Goal: Task Accomplishment & Management: Use online tool/utility

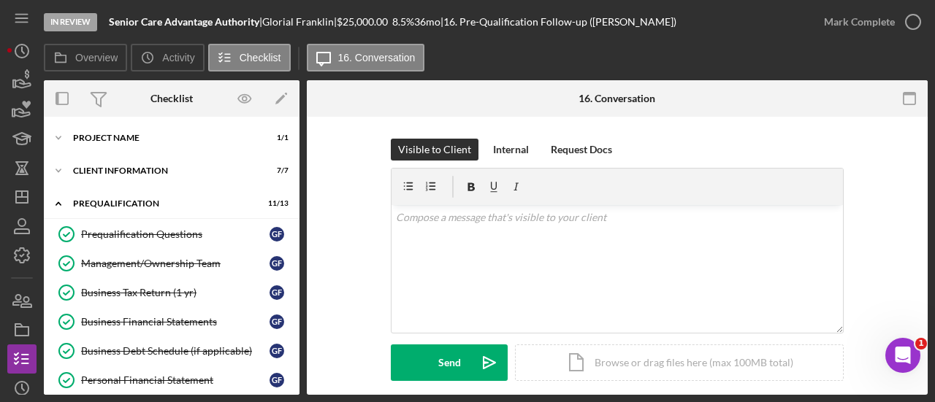
scroll to position [219, 0]
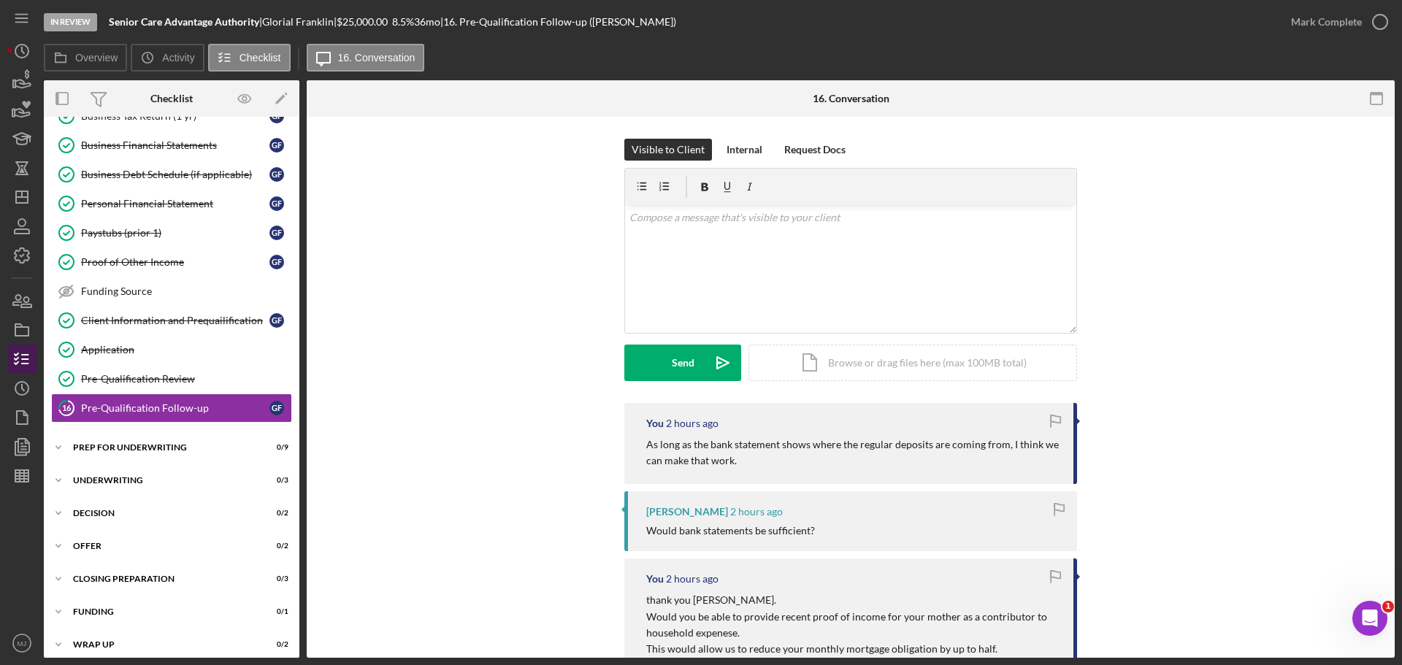
scroll to position [179, 0]
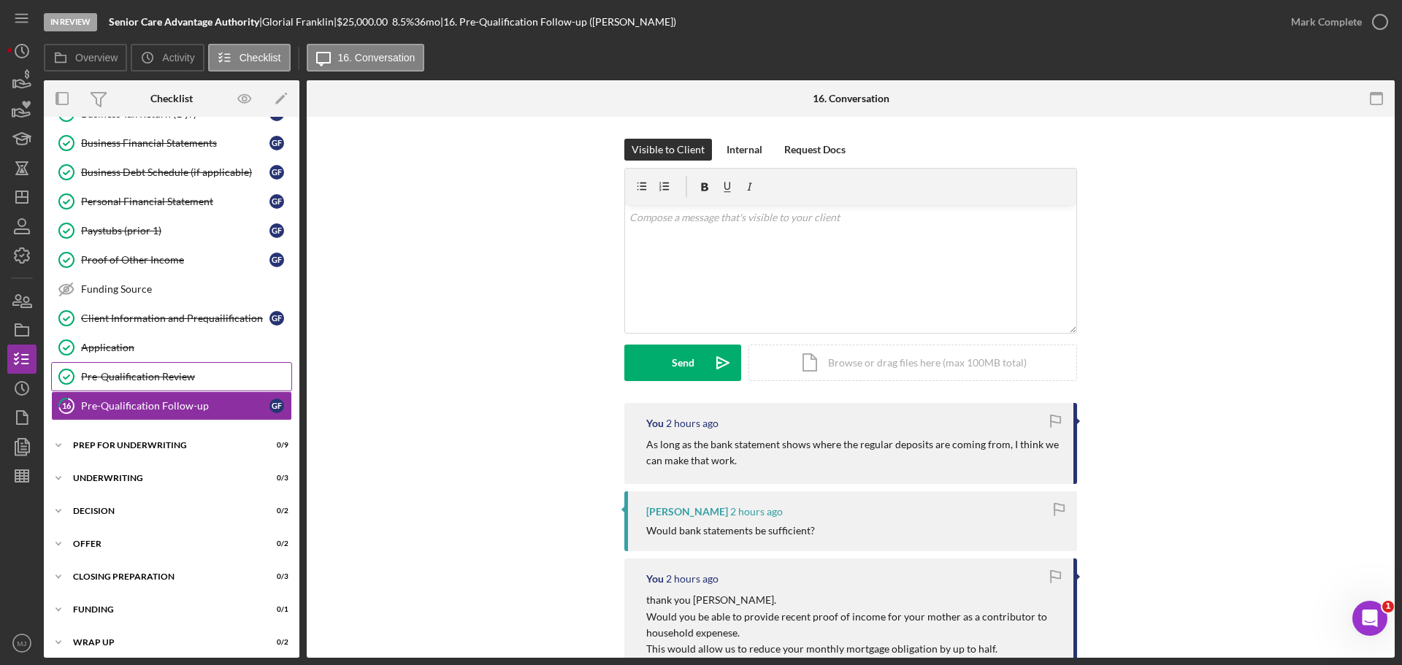
click at [115, 375] on div "Pre-Qualification Review" at bounding box center [186, 377] width 210 height 12
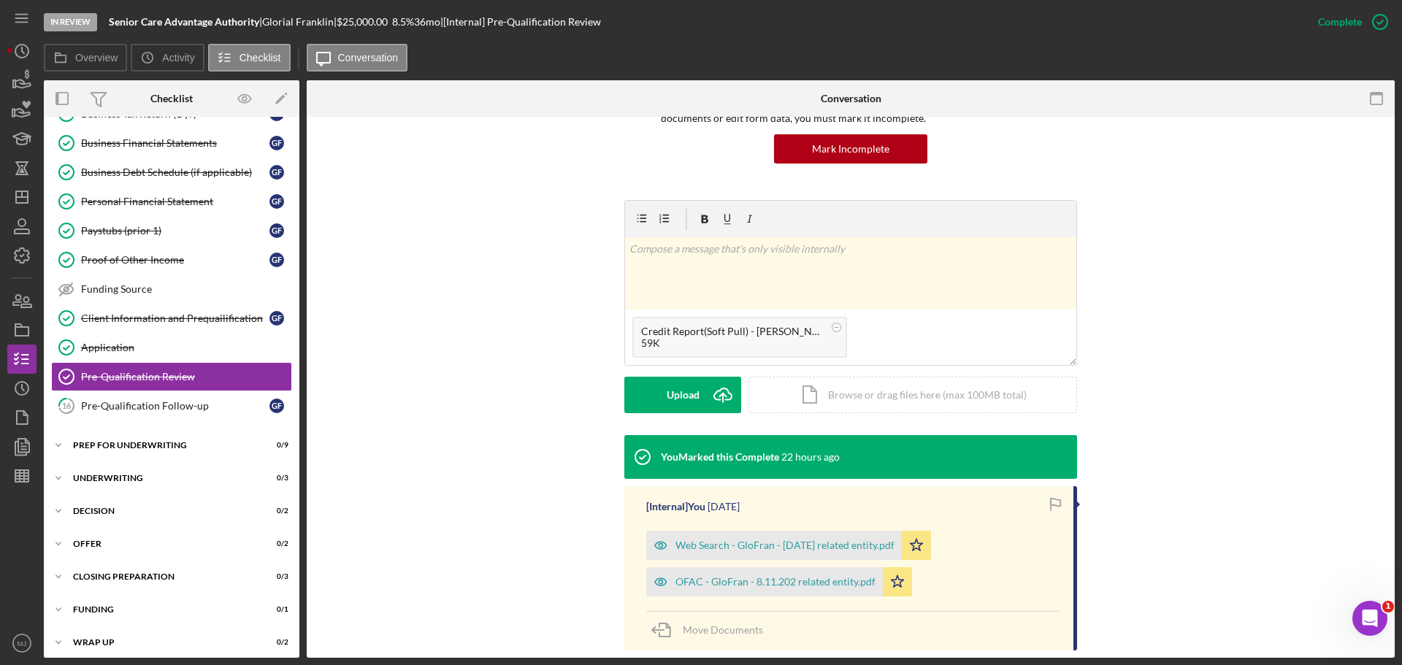
scroll to position [146, 0]
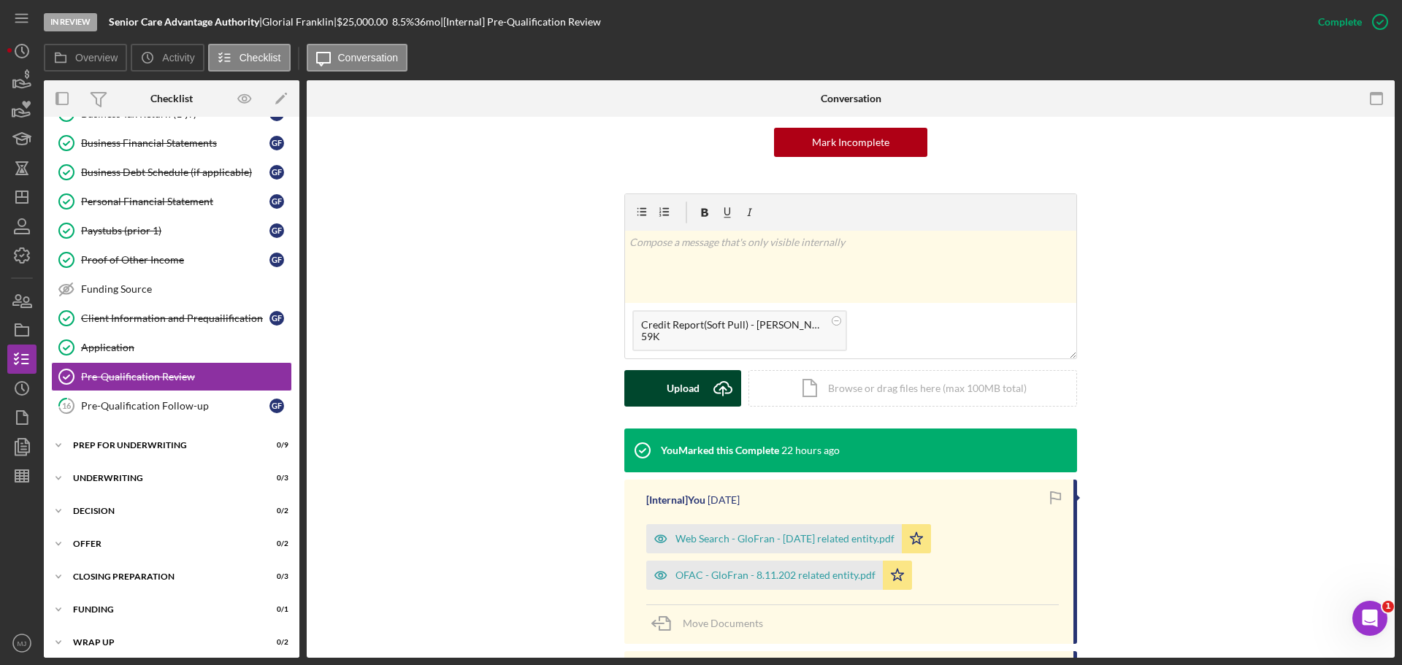
click at [682, 397] on div "Upload" at bounding box center [683, 388] width 33 height 37
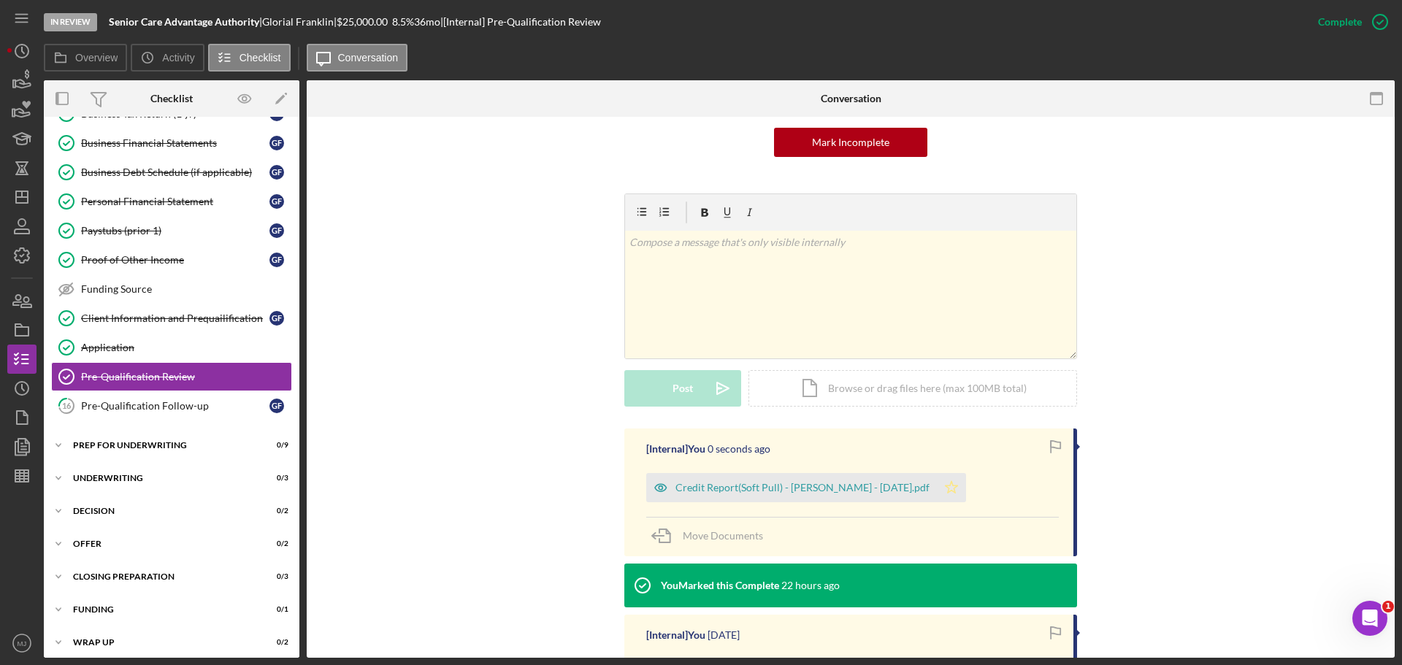
click at [934, 402] on icon "Icon/Star" at bounding box center [951, 487] width 29 height 29
click at [18, 402] on line "button" at bounding box center [21, 479] width 13 height 0
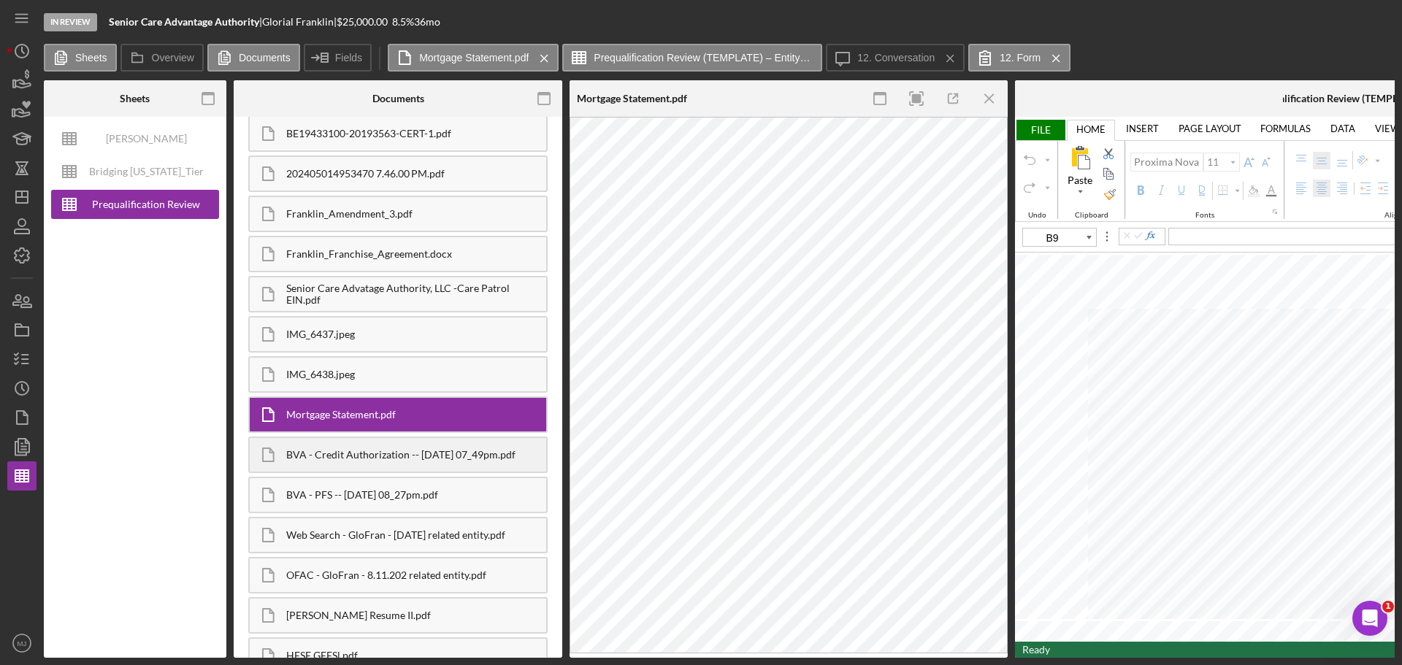
scroll to position [533, 0]
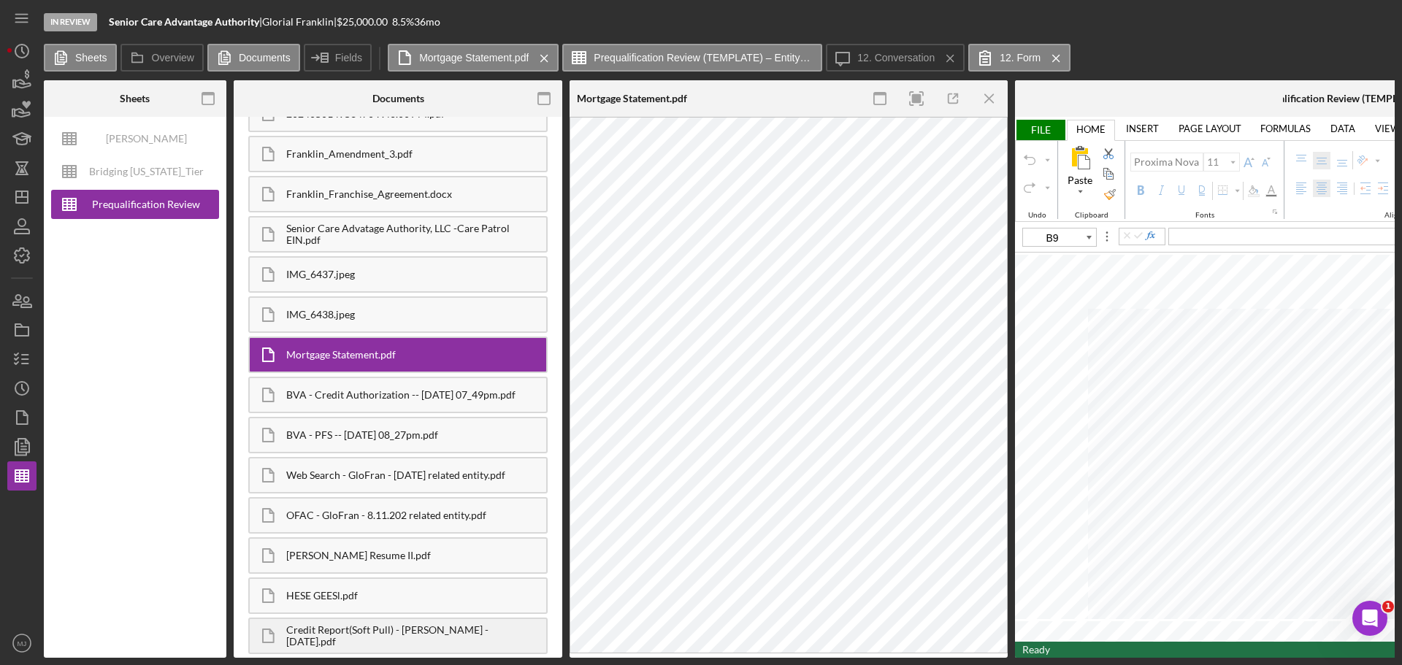
click at [368, 402] on div "Credit Report(Soft Pull) - Glorial Franklin - 8.14.2025.pdf" at bounding box center [416, 635] width 260 height 23
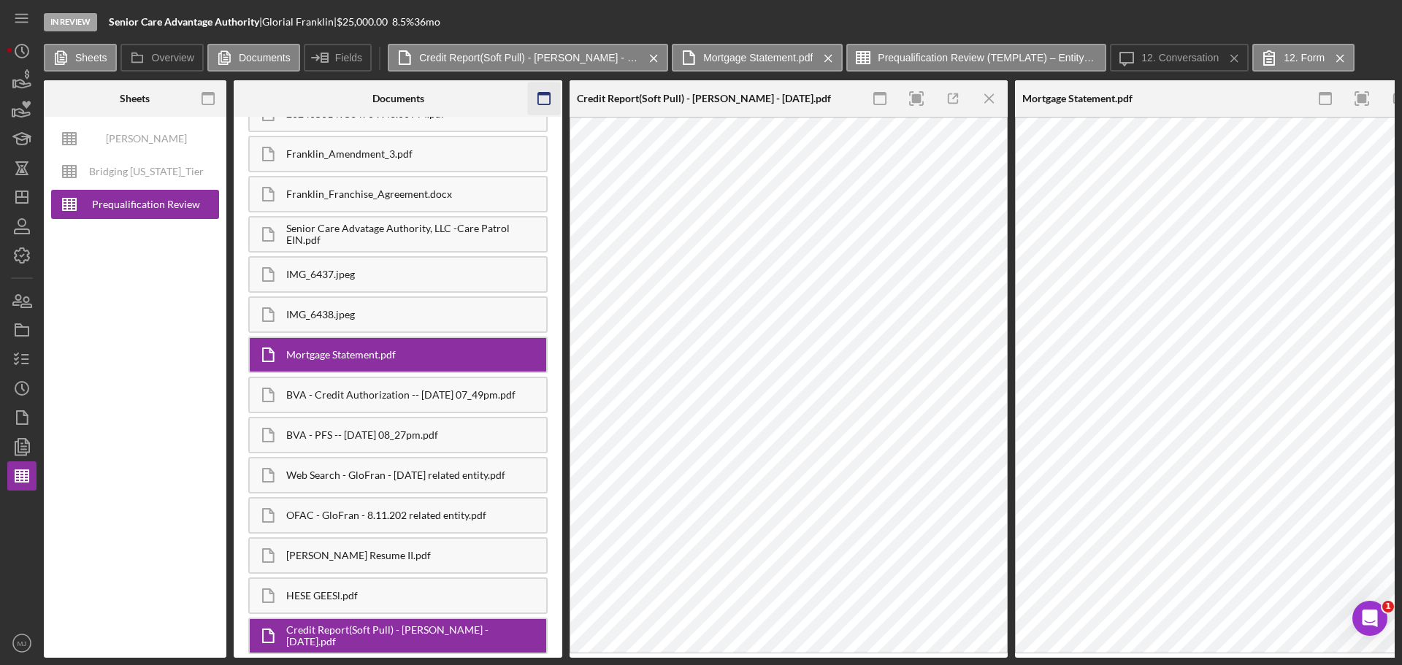
click at [543, 97] on icon "button" at bounding box center [544, 99] width 33 height 33
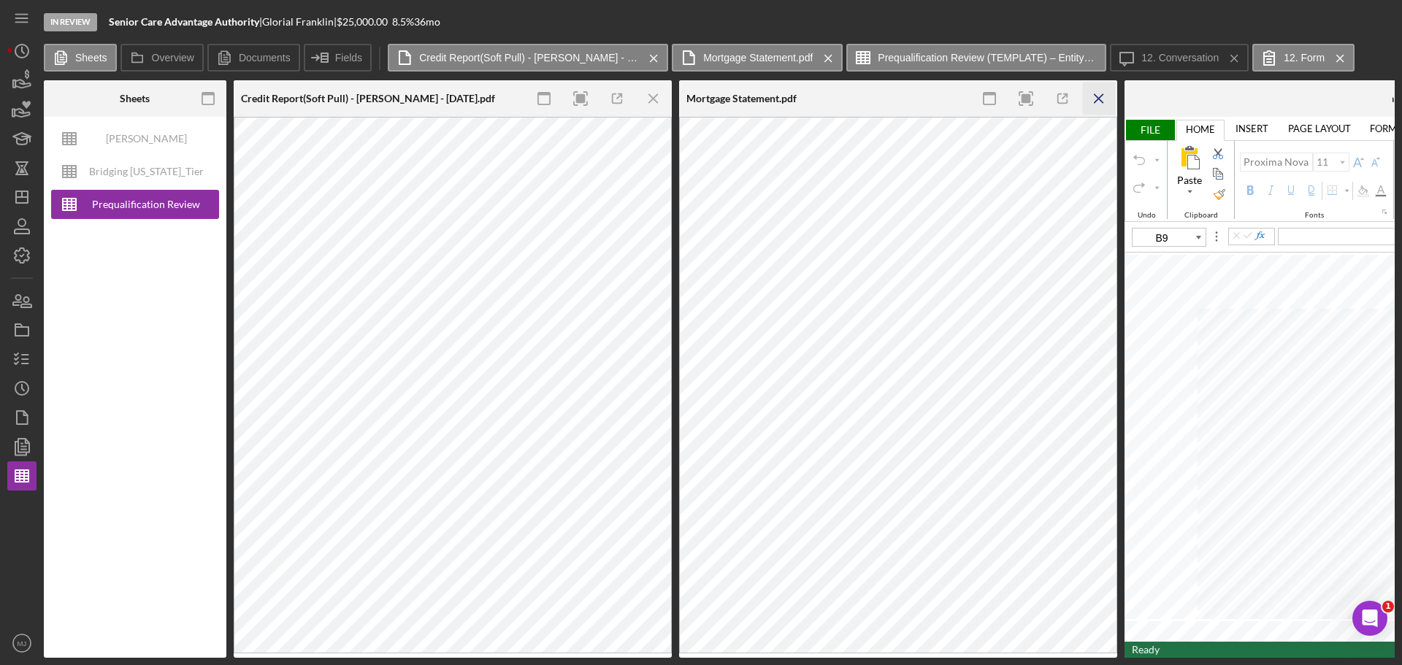
click at [934, 91] on icon "Icon/Menu Close" at bounding box center [1099, 99] width 33 height 33
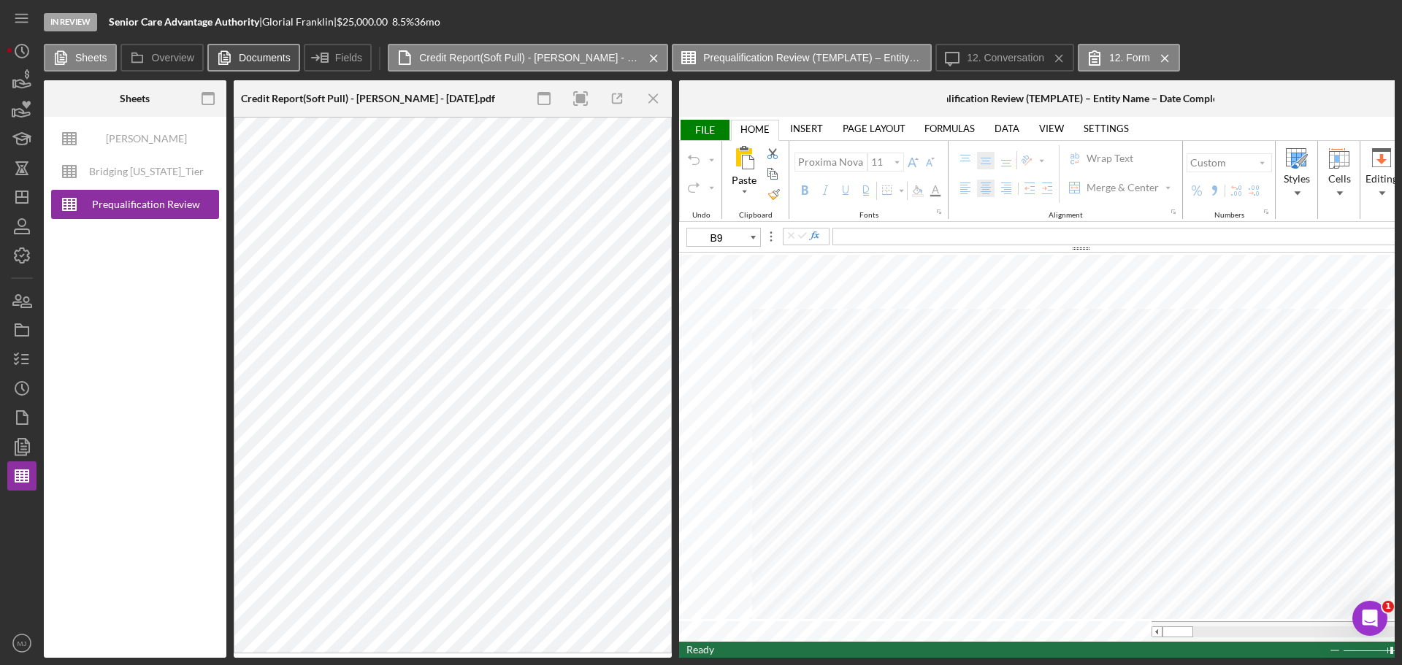
click at [261, 53] on label "Documents" at bounding box center [265, 58] width 52 height 12
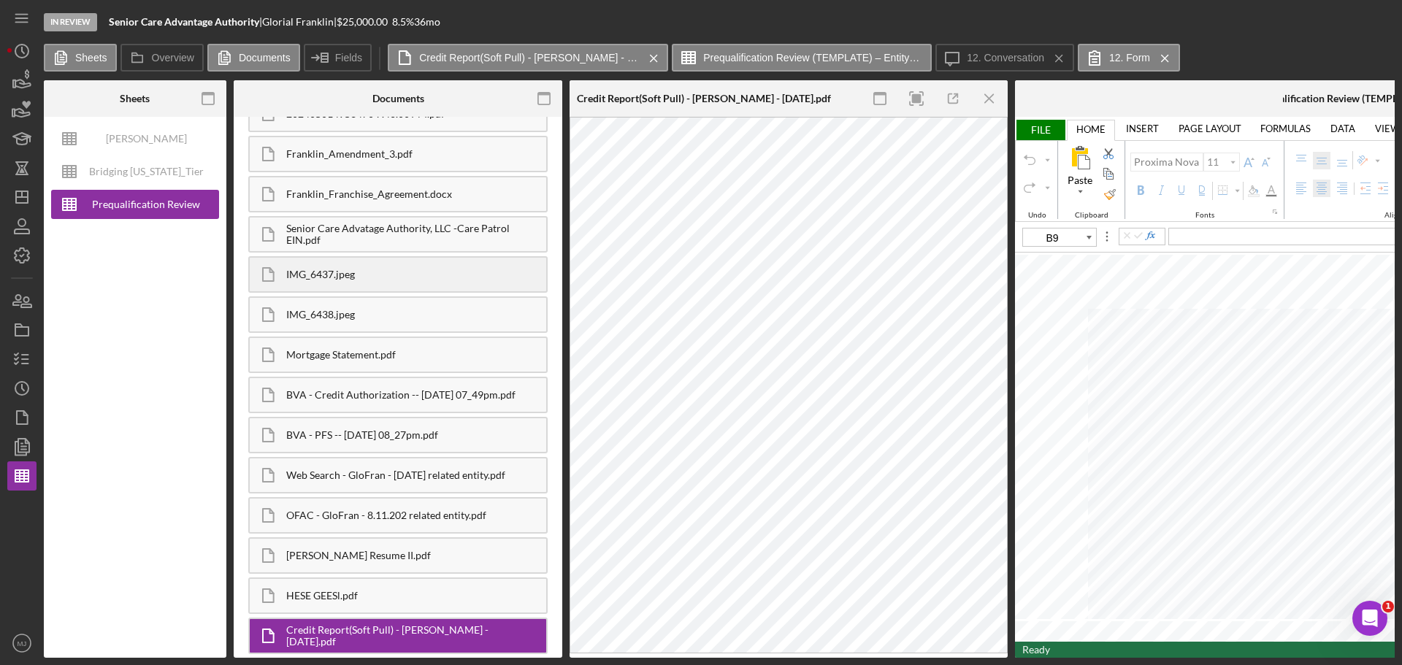
click at [373, 270] on div "IMG_6437.jpeg" at bounding box center [416, 275] width 260 height 12
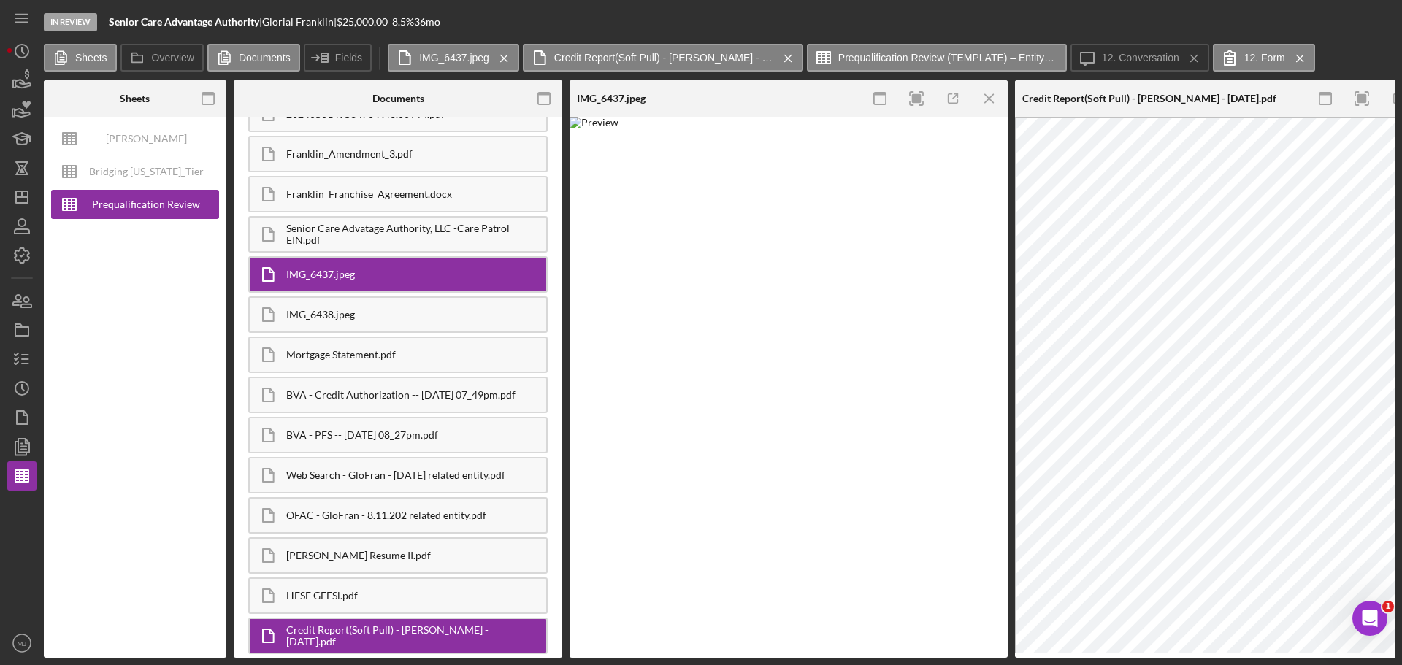
click at [888, 402] on img at bounding box center [789, 387] width 438 height 541
click at [391, 399] on div "BVA - Credit Authorization -- 2025-08-10 07_49pm.pdf" at bounding box center [416, 395] width 260 height 12
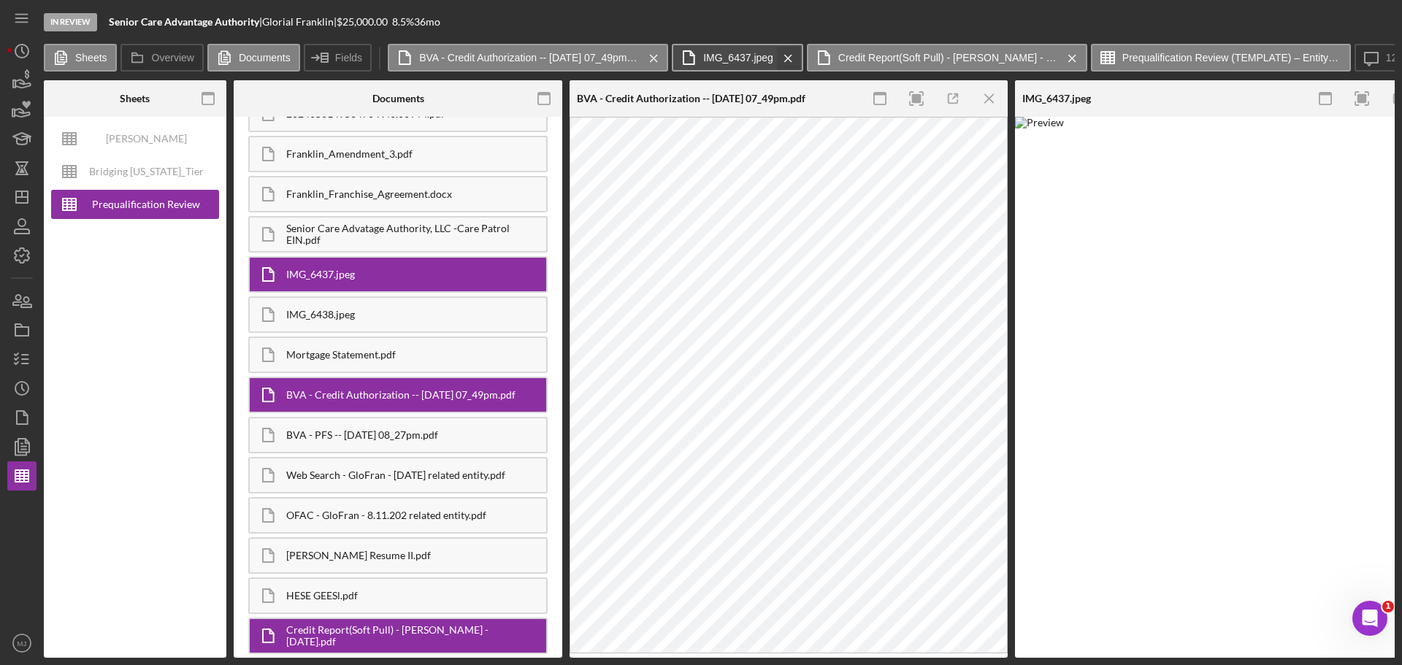
click at [784, 56] on icon "Icon/Menu Close" at bounding box center [789, 58] width 26 height 37
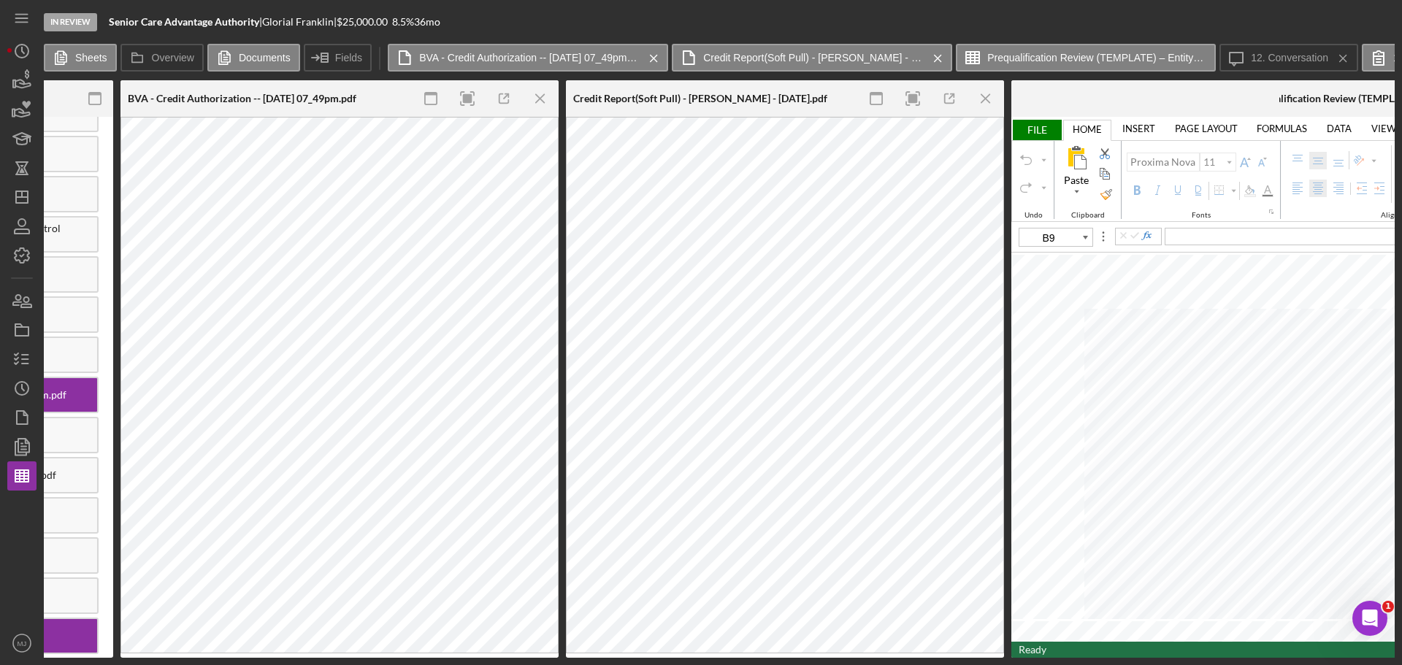
scroll to position [0, 497]
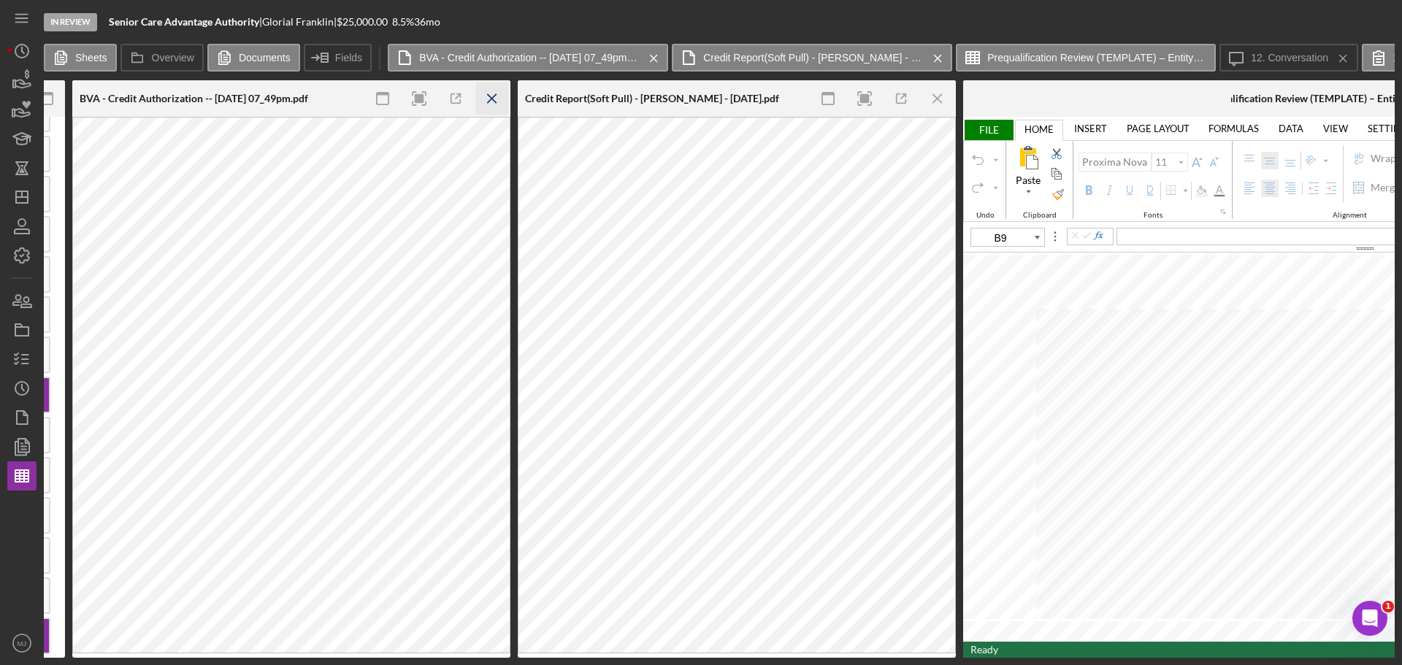
click at [492, 96] on icon "Icon/Menu Close" at bounding box center [492, 99] width 33 height 33
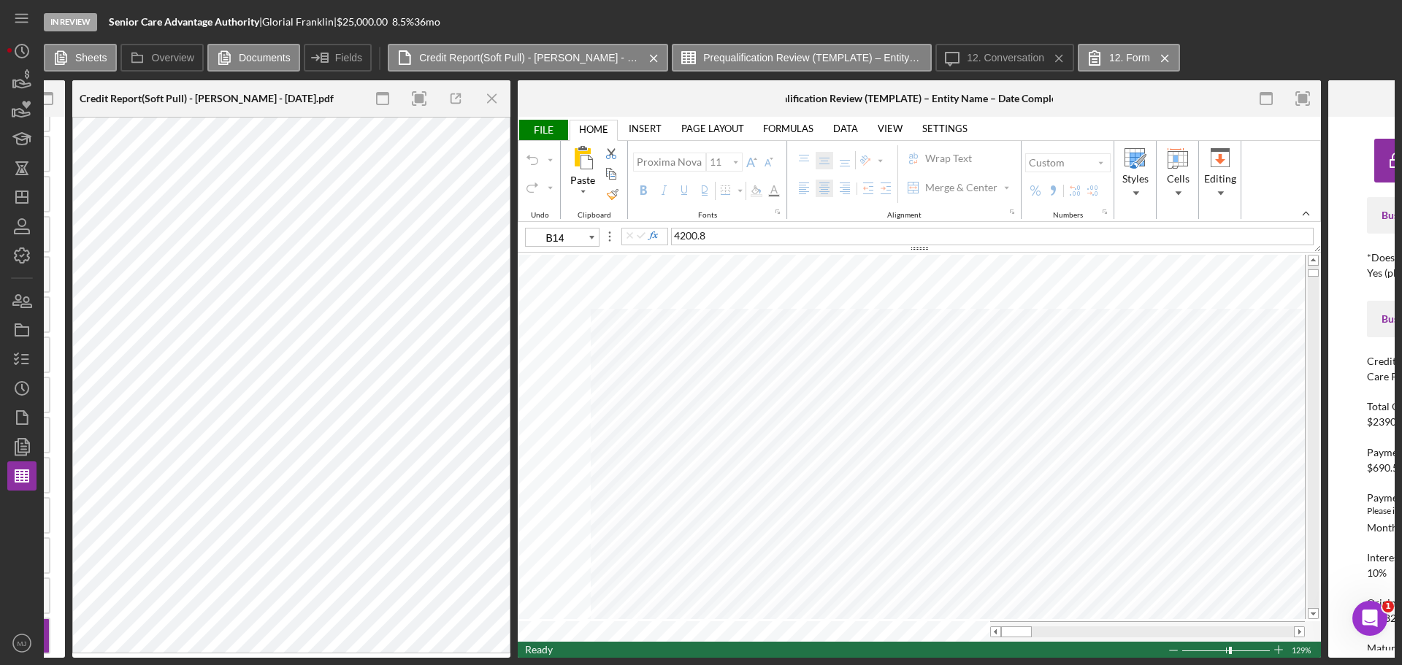
type input "B23"
click at [543, 132] on span "FILE" at bounding box center [543, 130] width 50 height 20
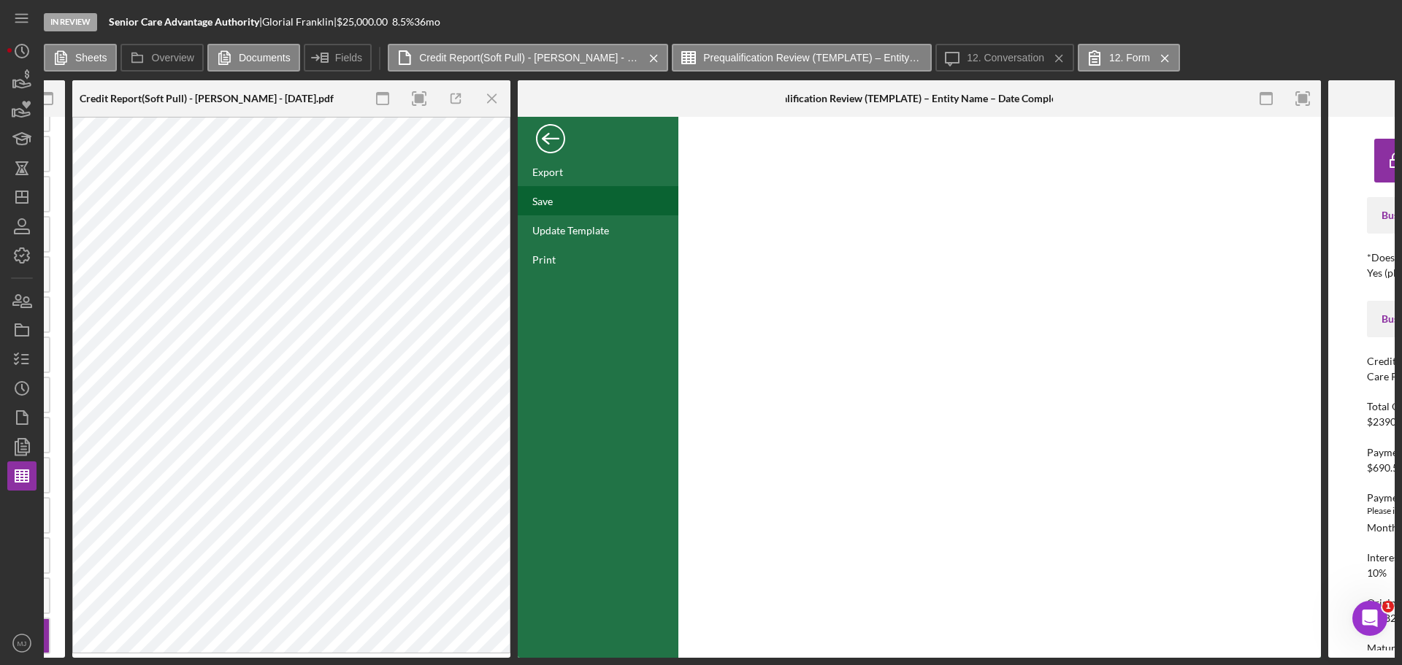
click at [543, 195] on div "Save" at bounding box center [542, 201] width 20 height 12
click at [547, 142] on div "Back" at bounding box center [550, 135] width 29 height 29
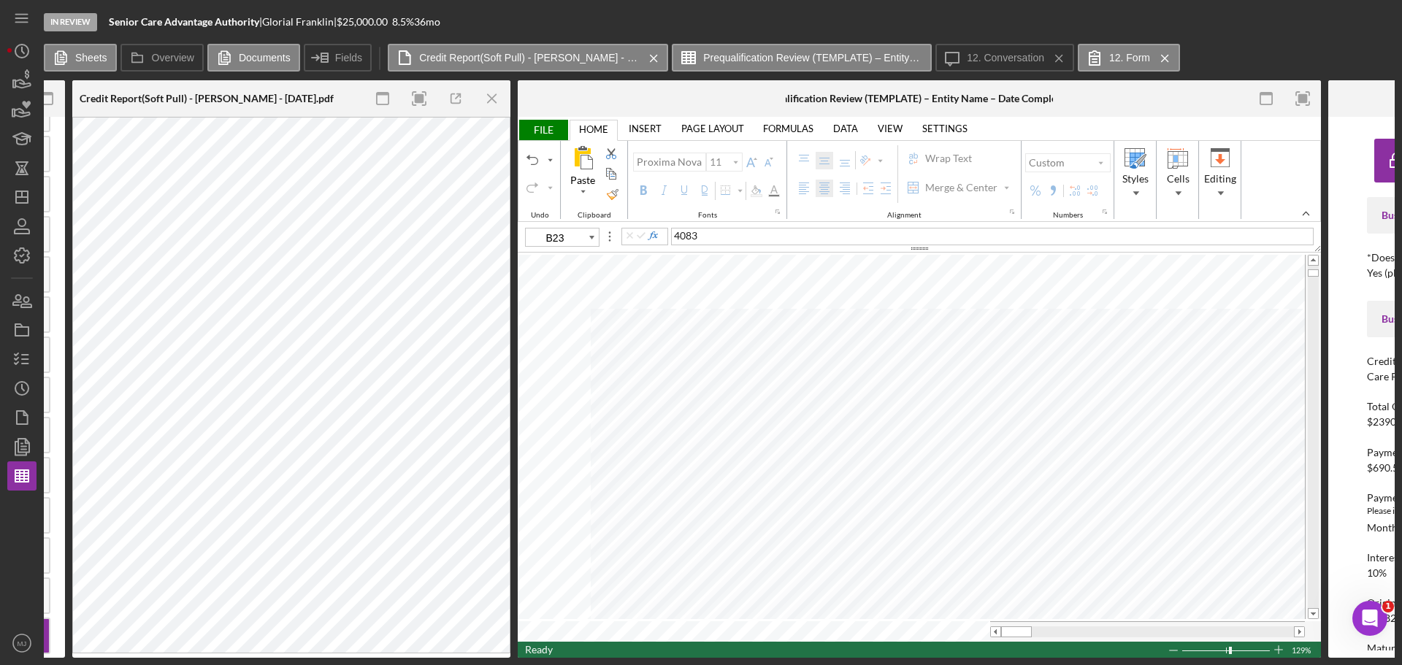
type input "B16"
type input "B23"
click at [491, 99] on line "button" at bounding box center [492, 98] width 8 height 8
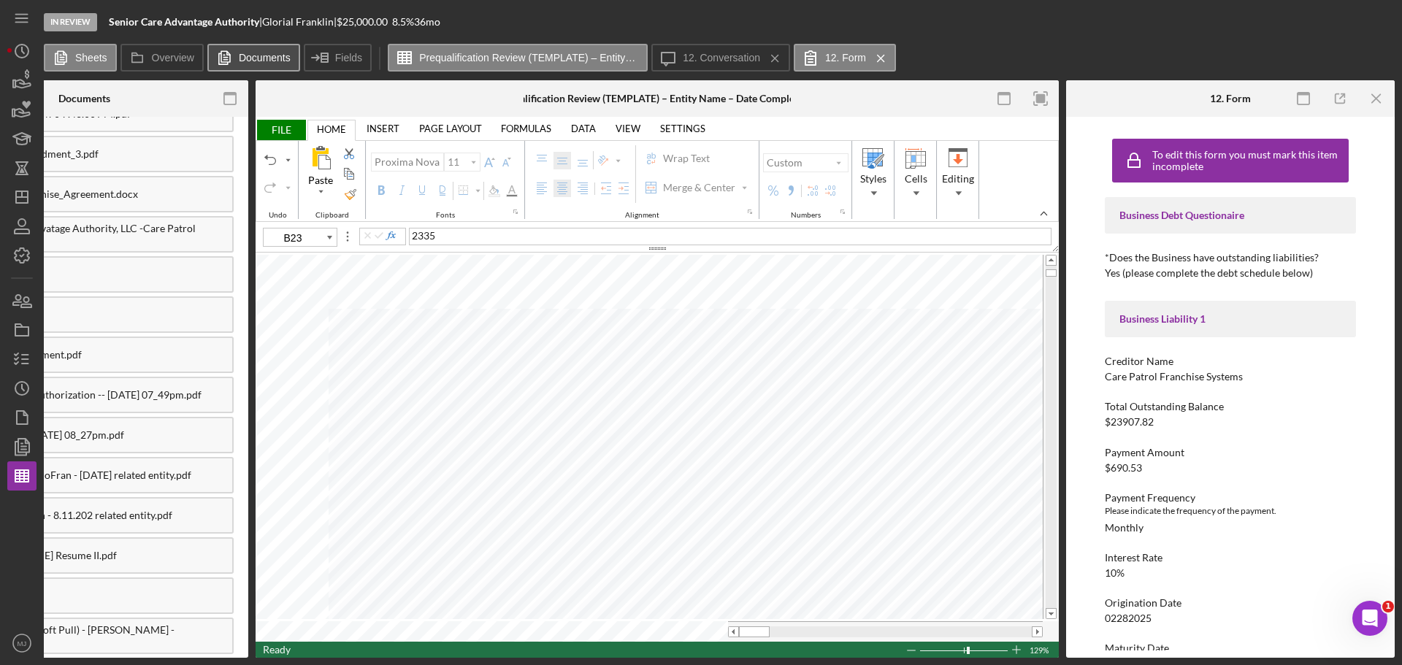
click at [269, 58] on label "Documents" at bounding box center [265, 58] width 52 height 12
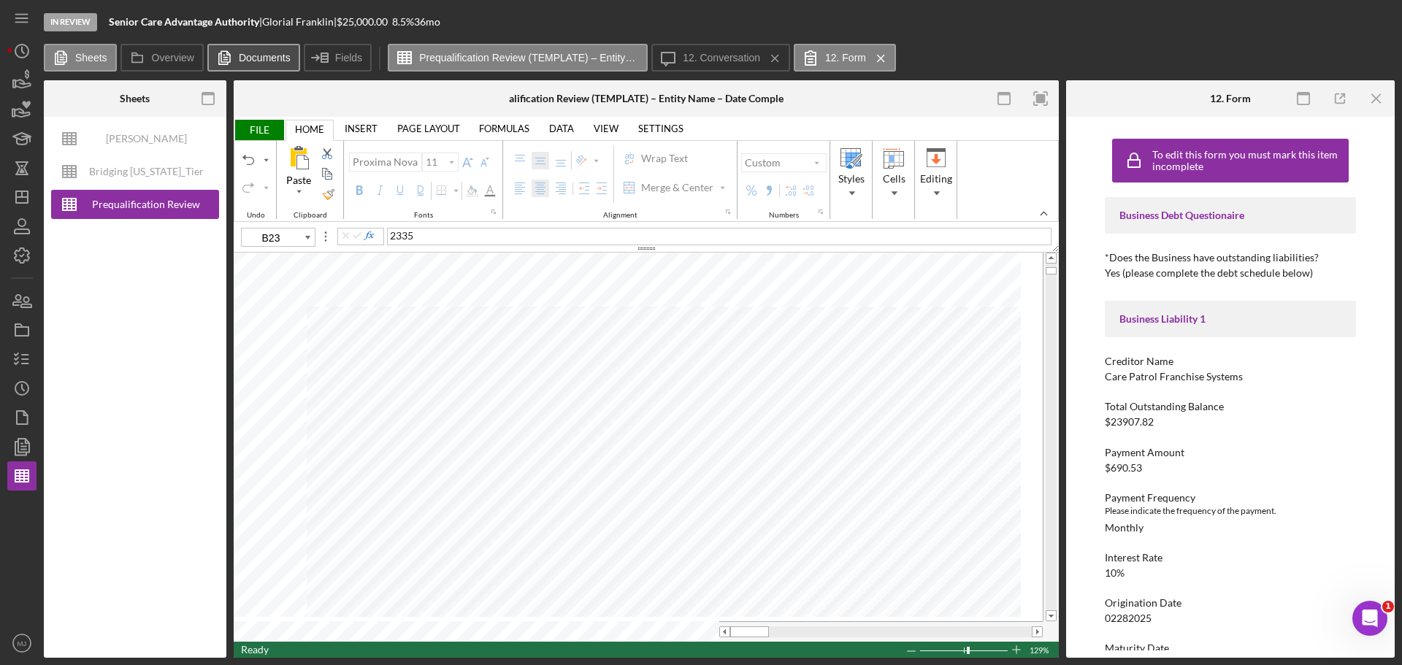
scroll to position [0, 0]
click at [934, 106] on icon "Icon/Menu Close" at bounding box center [1377, 99] width 33 height 33
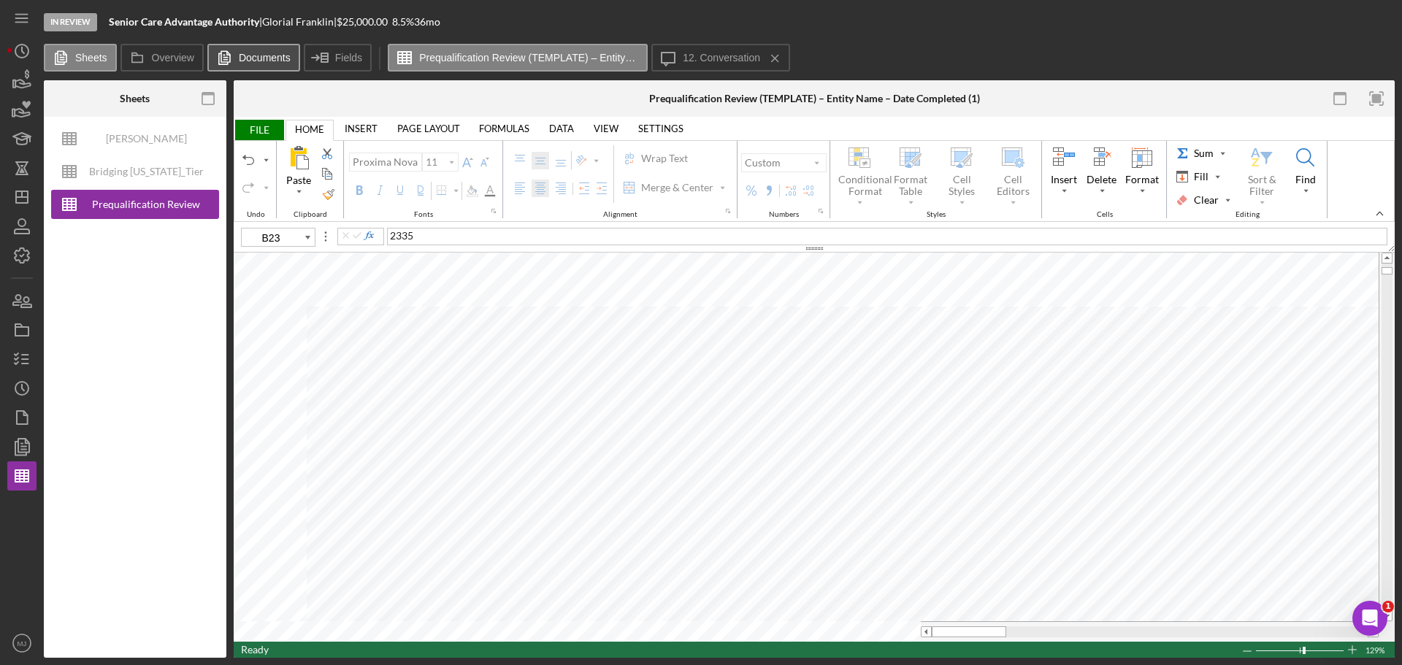
click at [245, 56] on label "Documents" at bounding box center [265, 58] width 52 height 12
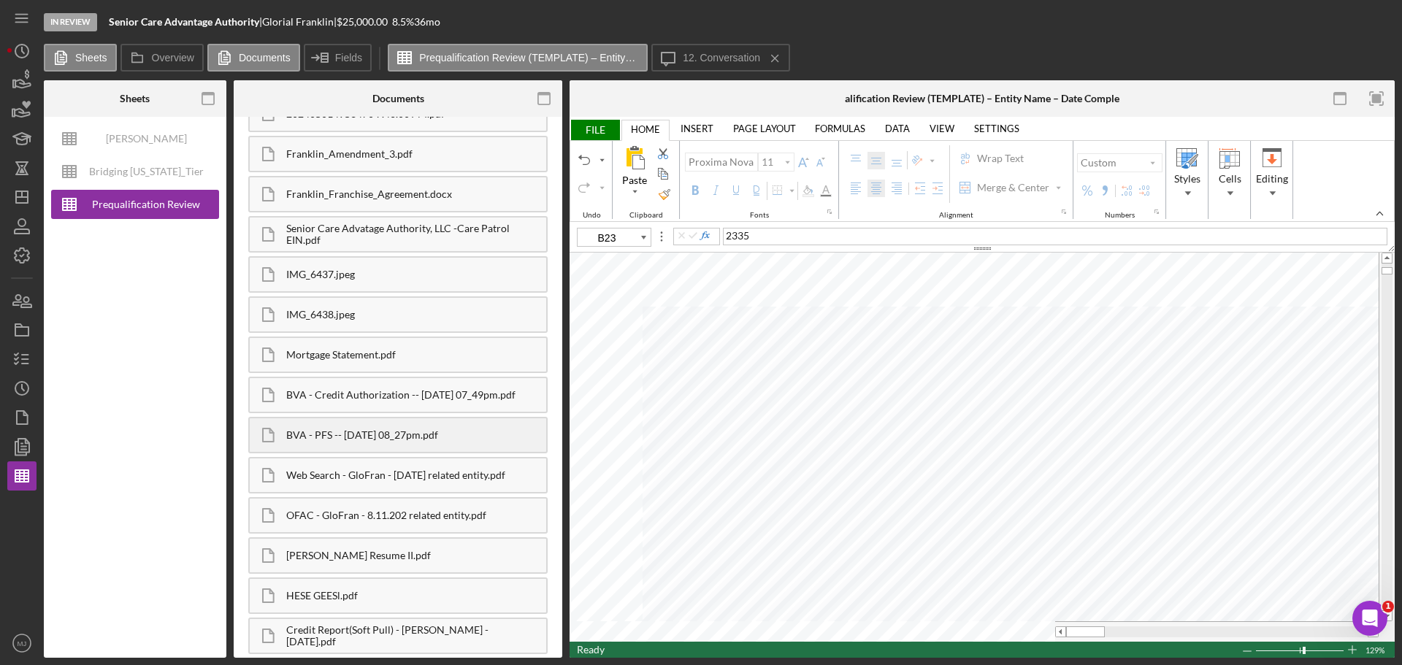
click at [358, 402] on div "BVA - PFS -- 2025-08-10 08_27pm.pdf" at bounding box center [416, 435] width 260 height 12
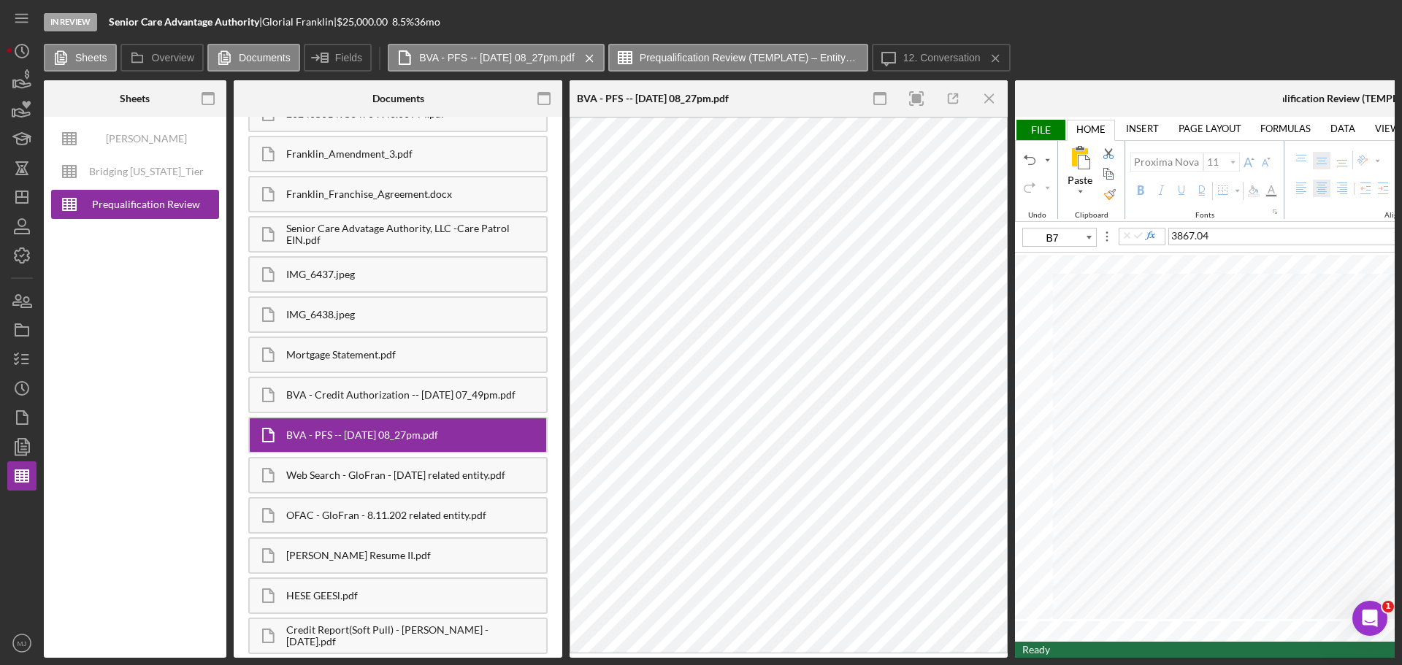
scroll to position [533, 0]
click at [362, 402] on div "HESE GEESl.pdf" at bounding box center [416, 596] width 260 height 12
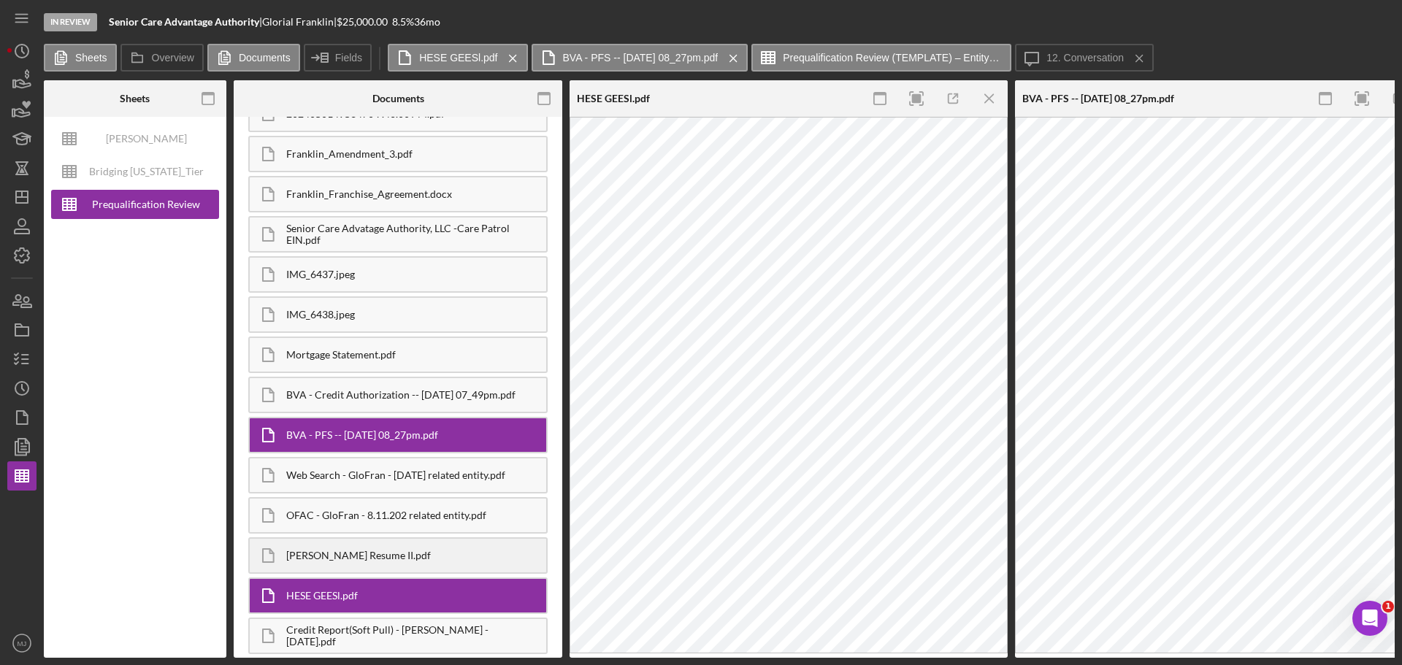
click at [354, 402] on div "Franklin Glorial Resume II.pdf" at bounding box center [416, 556] width 260 height 12
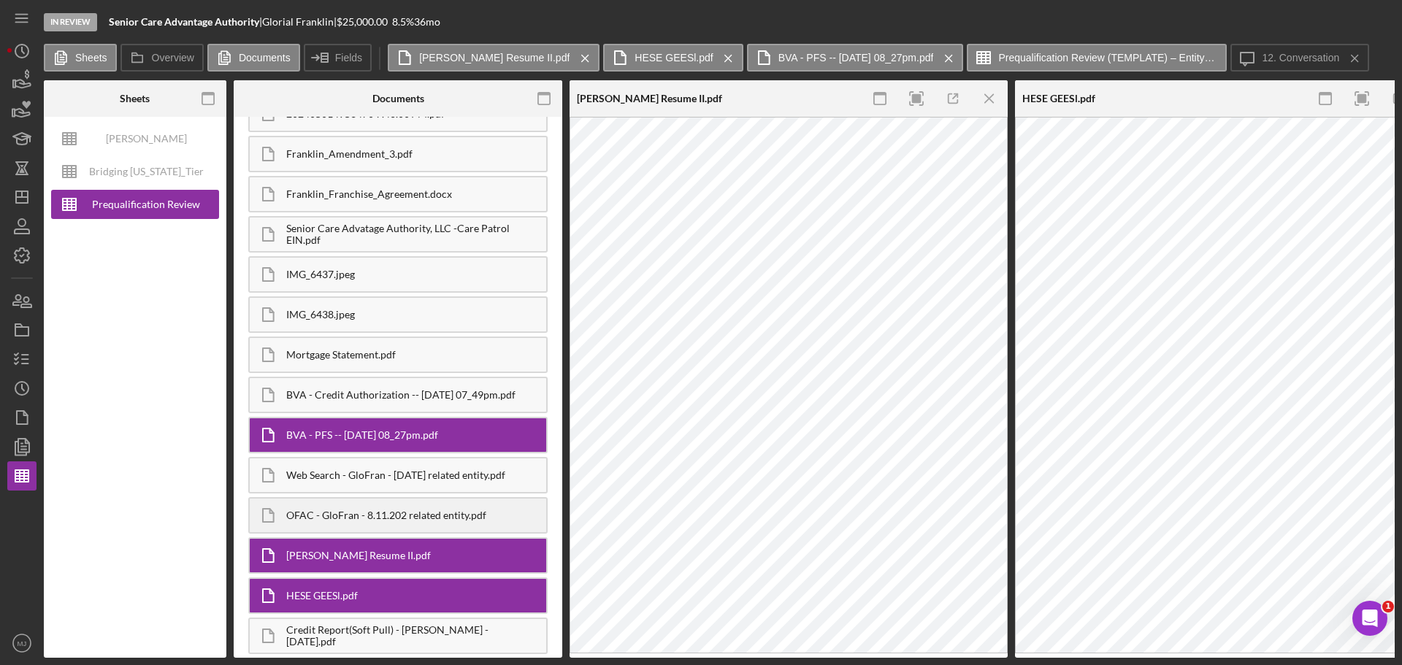
click at [356, 402] on div "OFAC - GloFran - 8.11.202 related entity.pdf" at bounding box center [416, 516] width 260 height 12
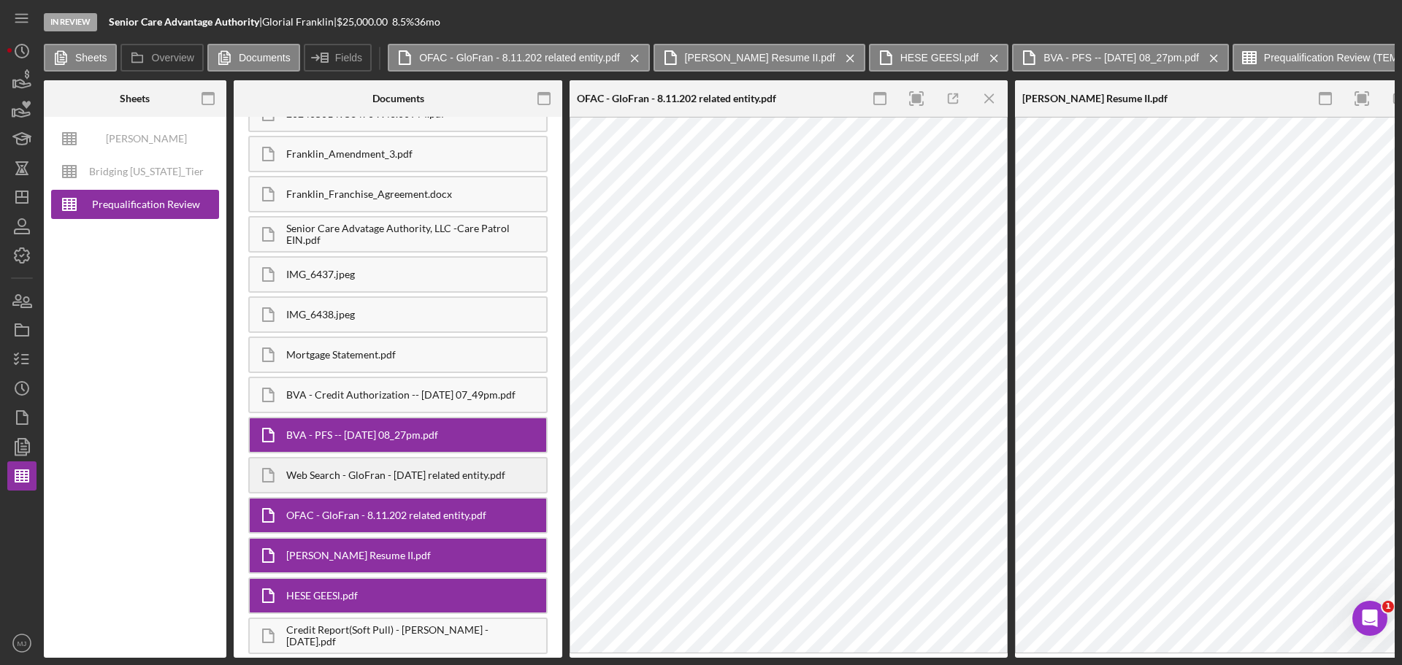
click at [350, 402] on div "Web Search - GloFran - 8.11.2025 related entity.pdf" at bounding box center [397, 475] width 299 height 37
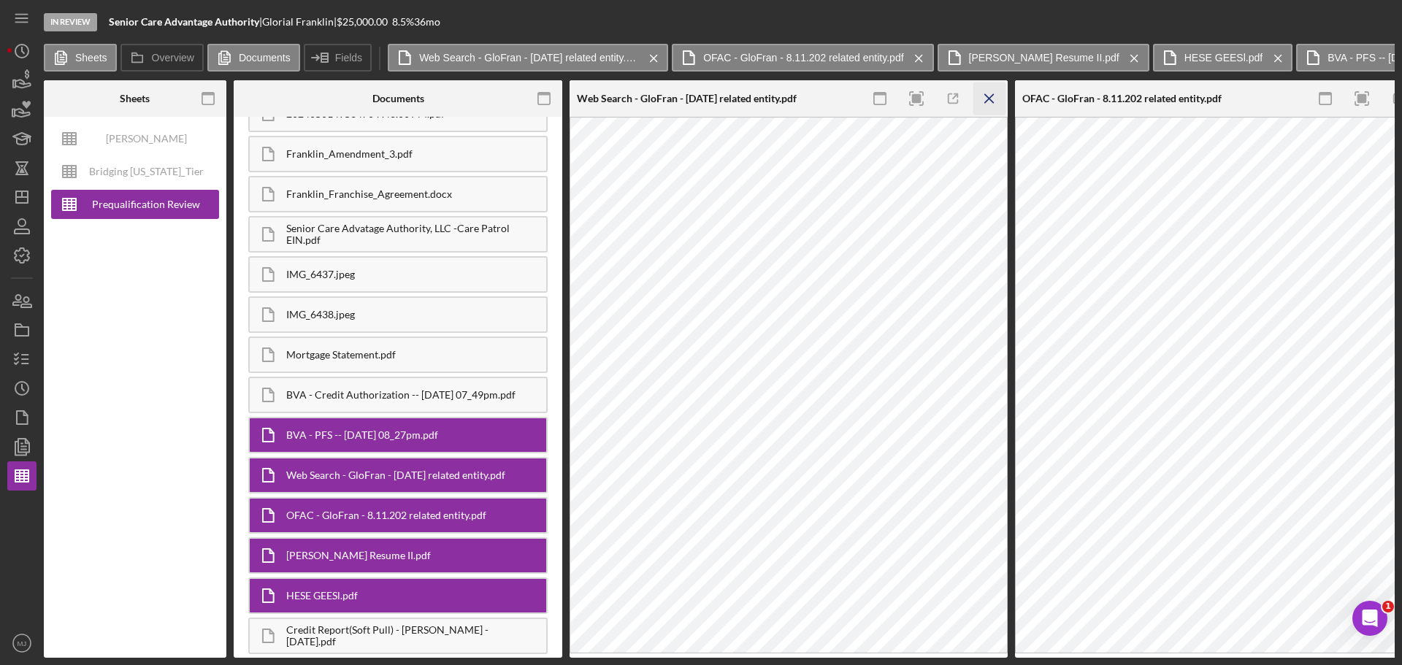
click at [934, 91] on icon "Icon/Menu Close" at bounding box center [990, 99] width 33 height 33
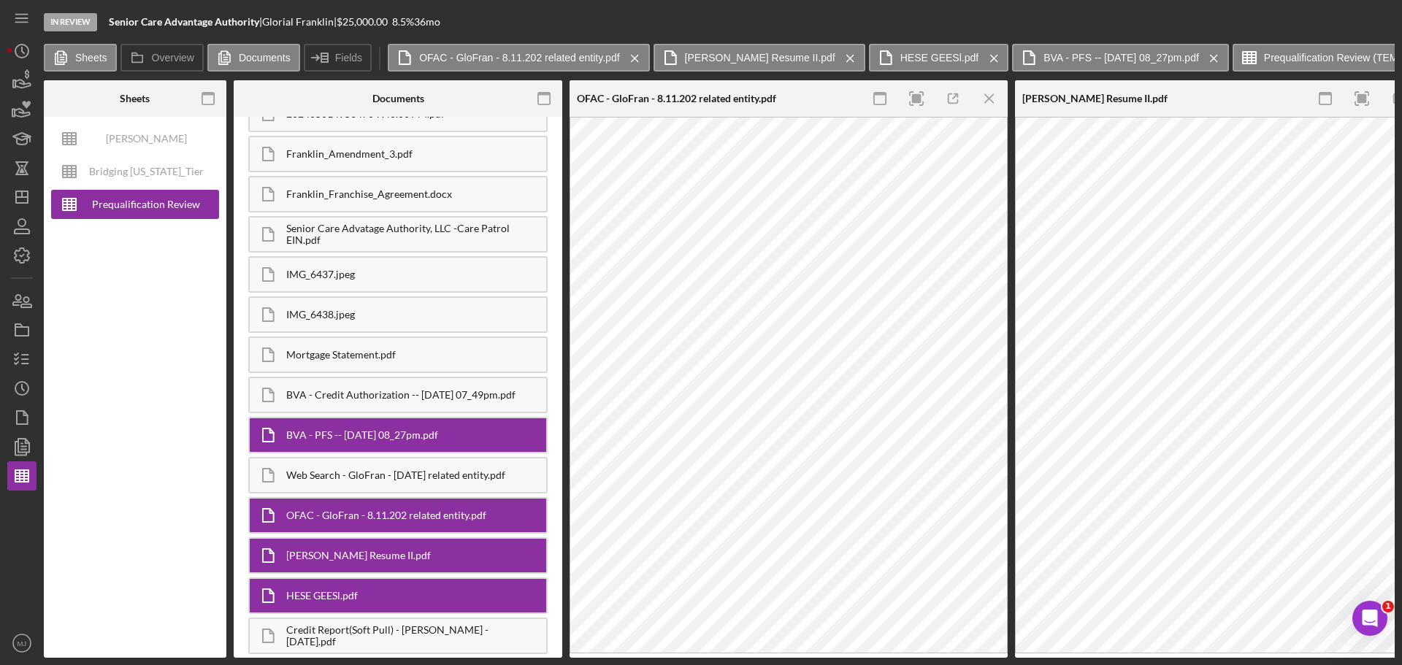
click at [934, 91] on icon "Icon/Menu Close" at bounding box center [990, 99] width 33 height 33
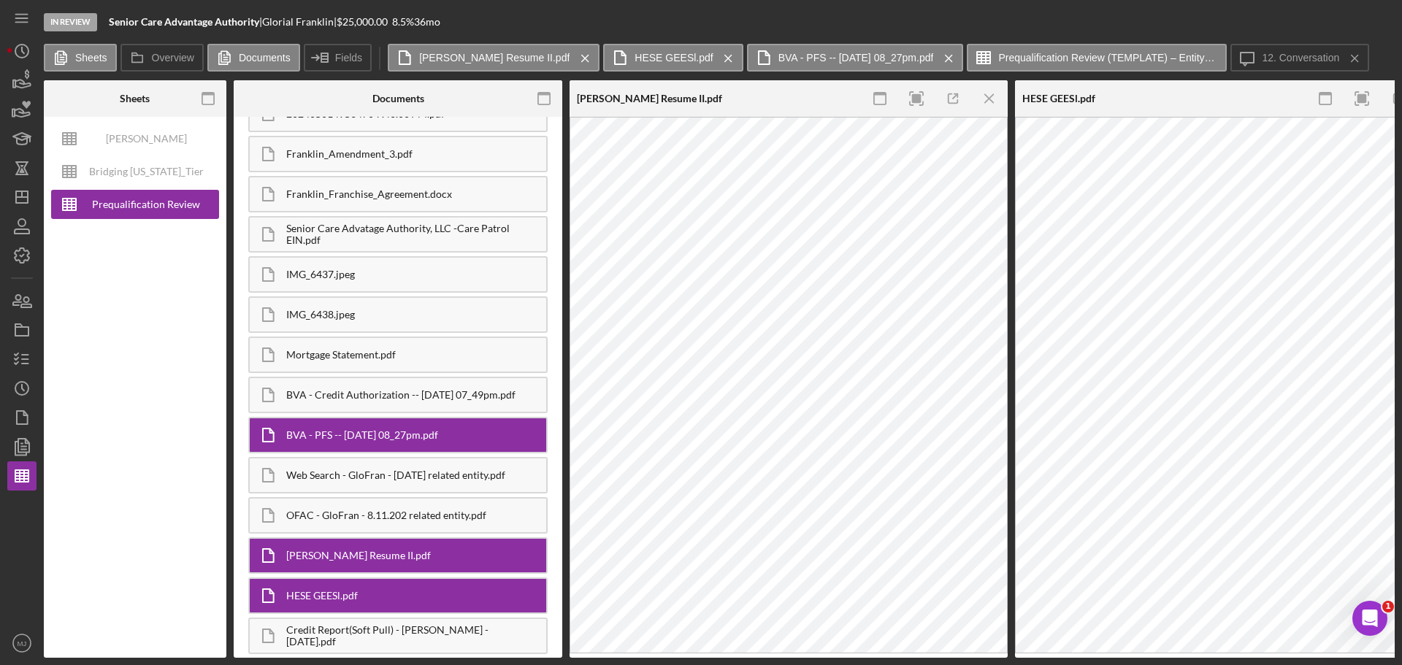
click at [934, 91] on icon "Icon/Menu Close" at bounding box center [990, 99] width 33 height 33
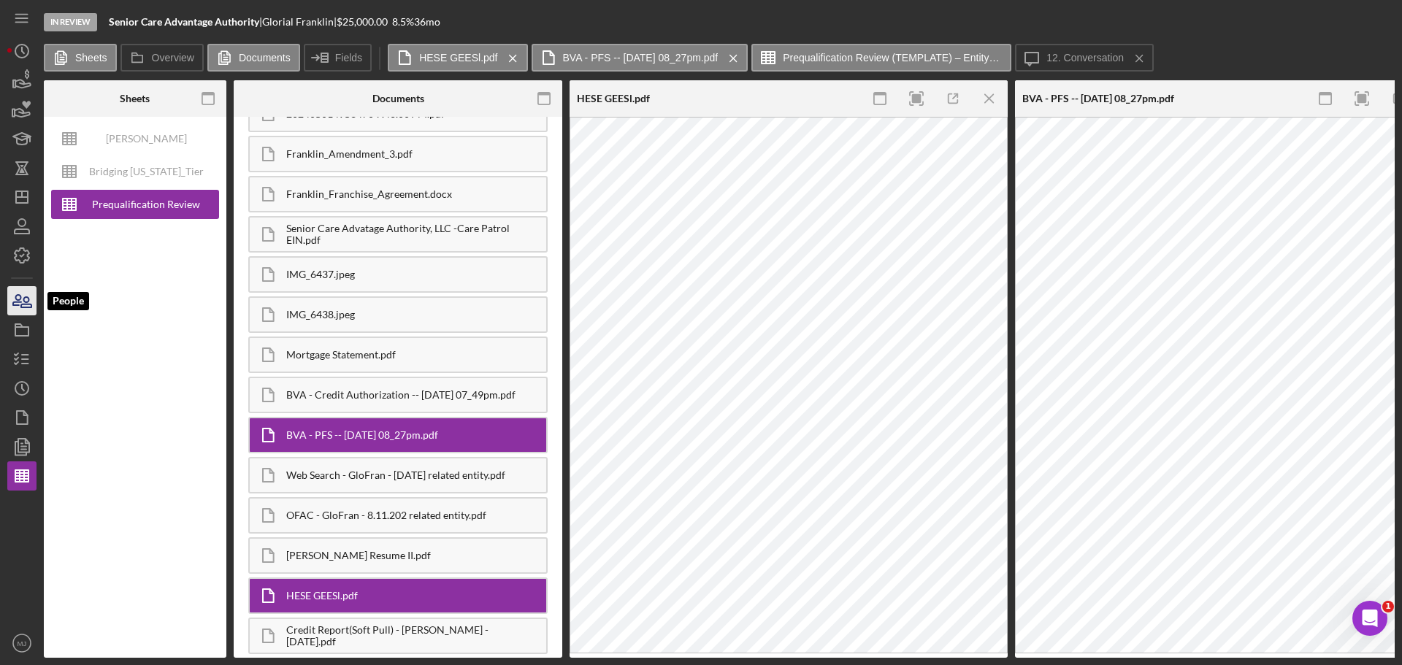
click at [28, 299] on icon "button" at bounding box center [22, 301] width 37 height 37
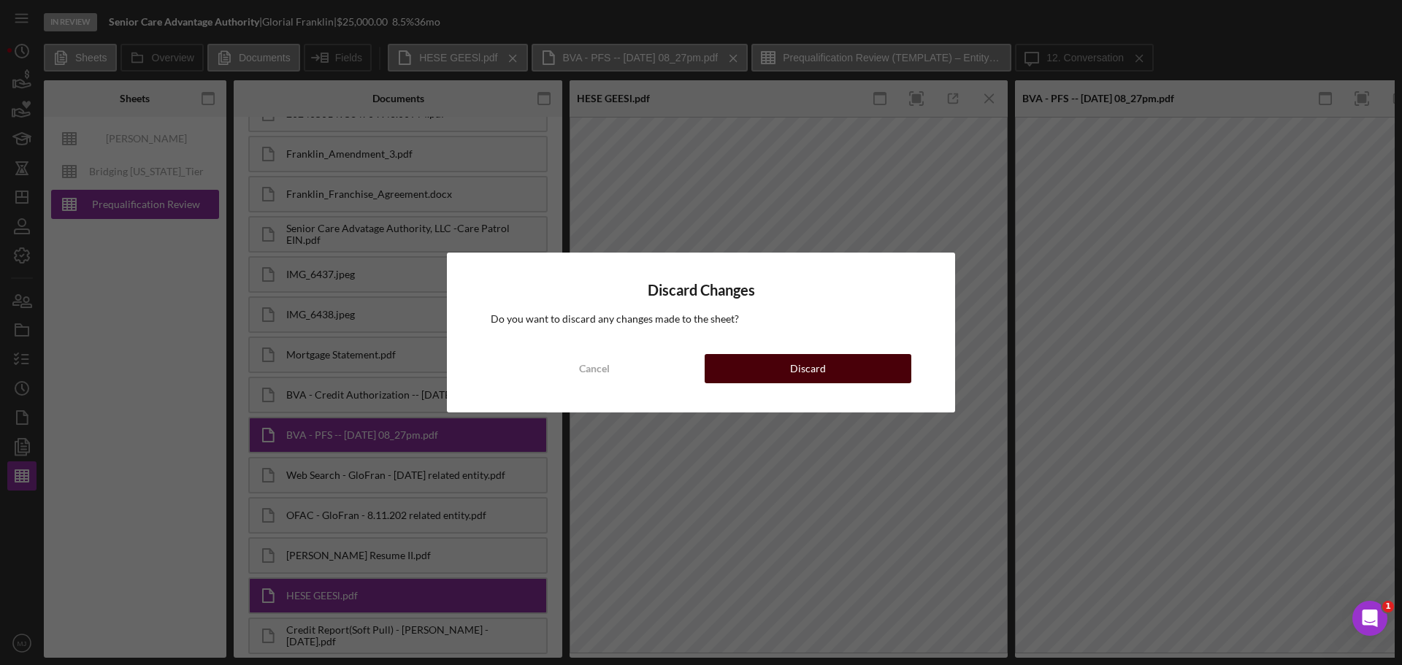
click at [834, 368] on button "Discard" at bounding box center [808, 368] width 207 height 29
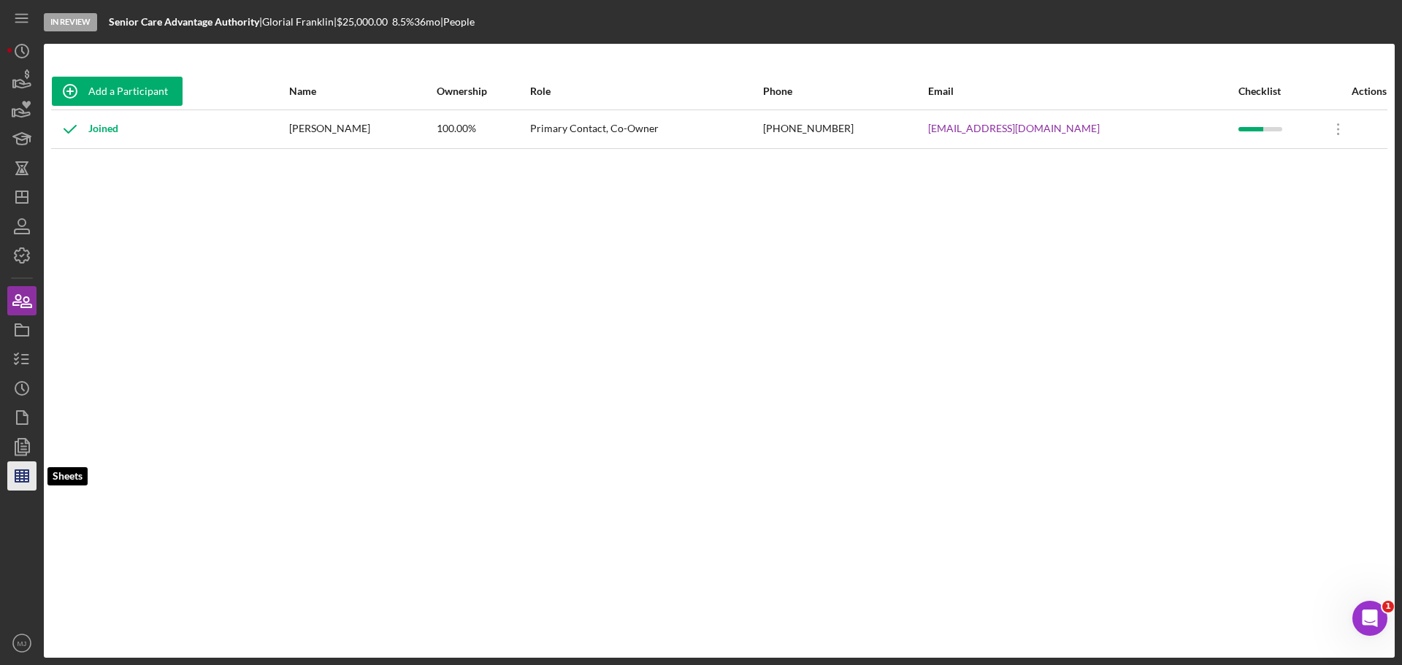
click at [24, 402] on line "button" at bounding box center [24, 476] width 0 height 12
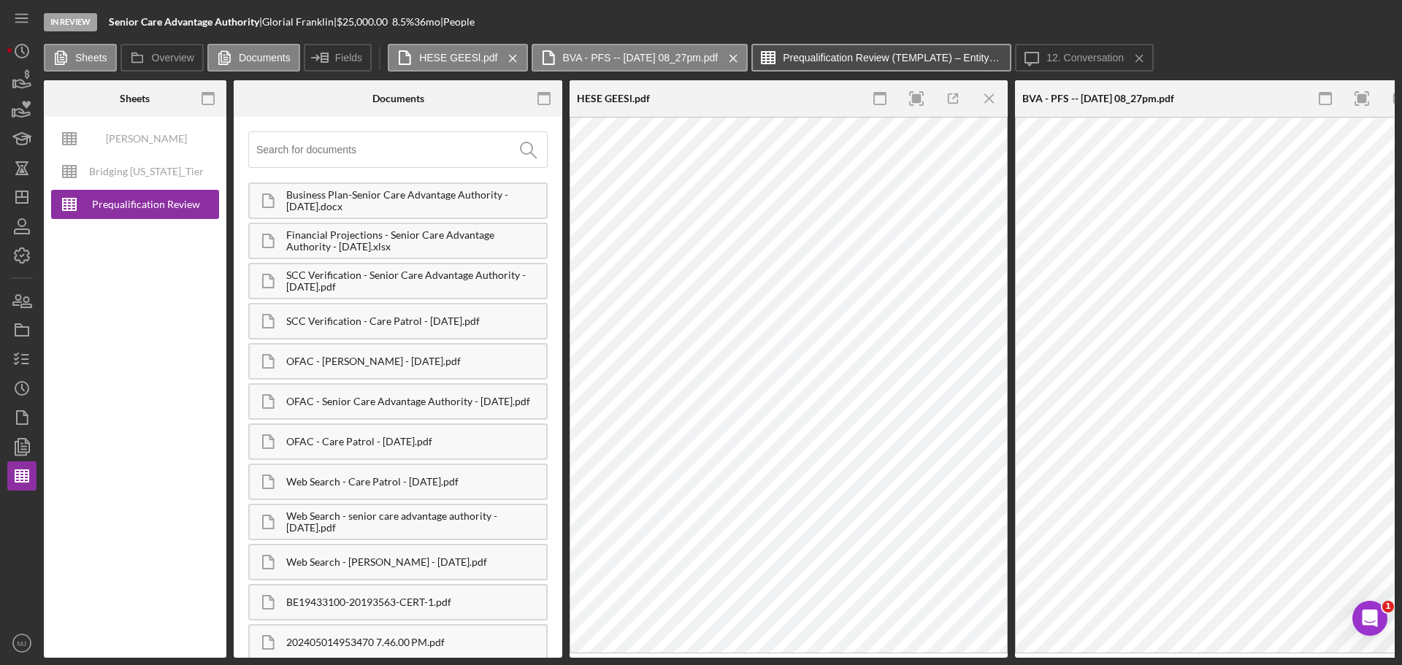
click at [861, 69] on button "Prequalification Review (TEMPLATE) – Entity Name – Date Completed (1)" at bounding box center [881, 58] width 260 height 28
click at [934, 96] on icon "Icon/Menu Close" at bounding box center [990, 99] width 33 height 33
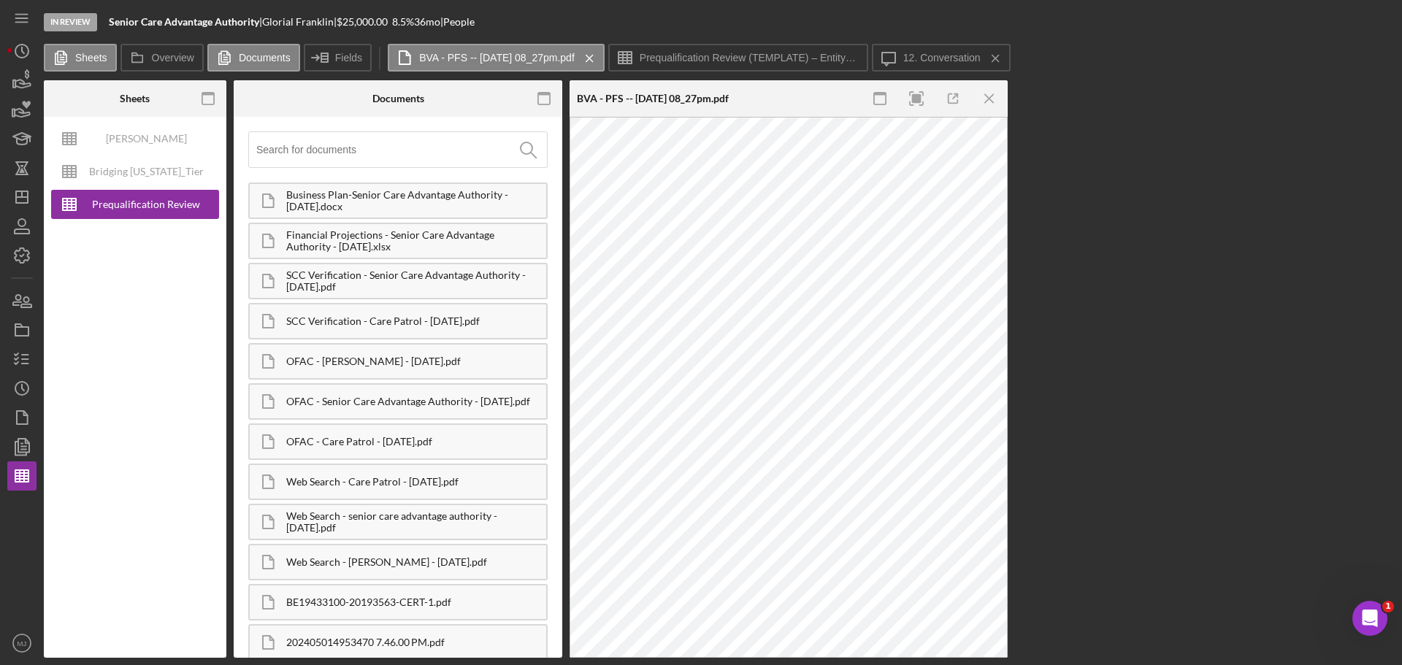
click at [934, 96] on icon "Icon/Menu Close" at bounding box center [990, 99] width 33 height 33
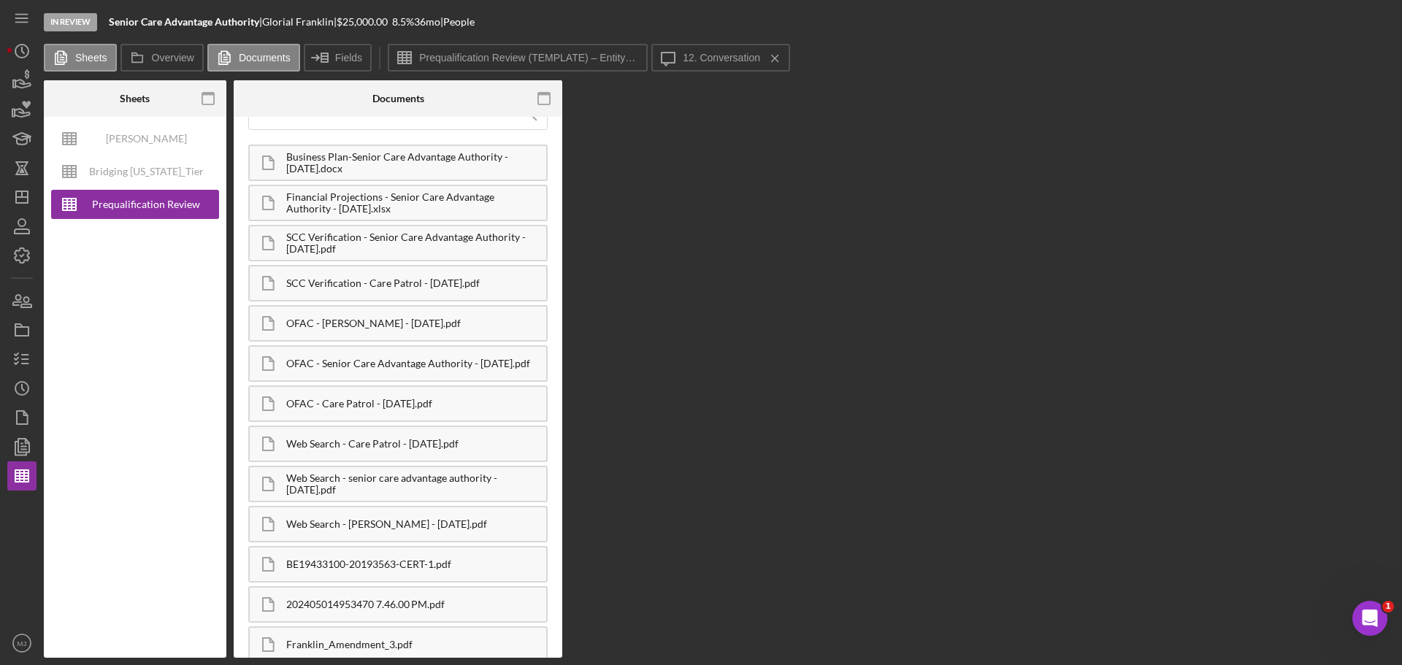
scroll to position [73, 0]
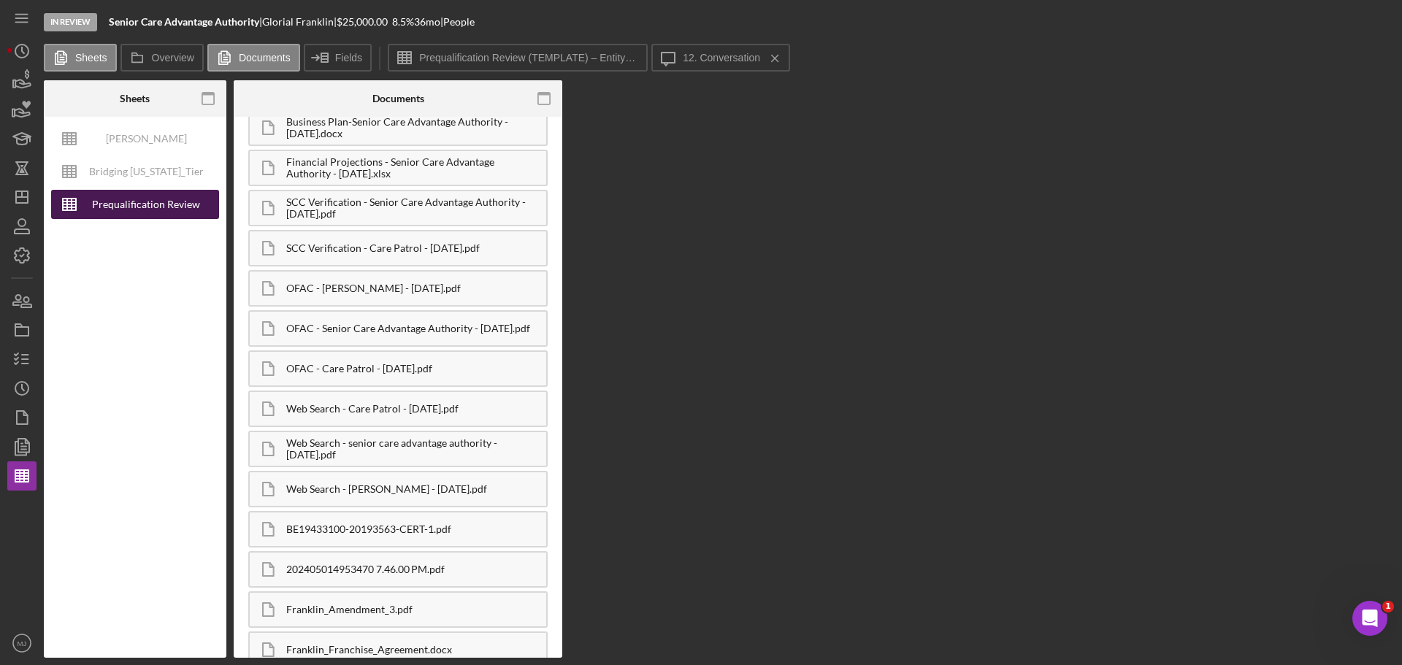
click at [135, 199] on div "Prequalification Review (TEMPLATE) – Entity Name – Date Completed (1)" at bounding box center [146, 204] width 117 height 29
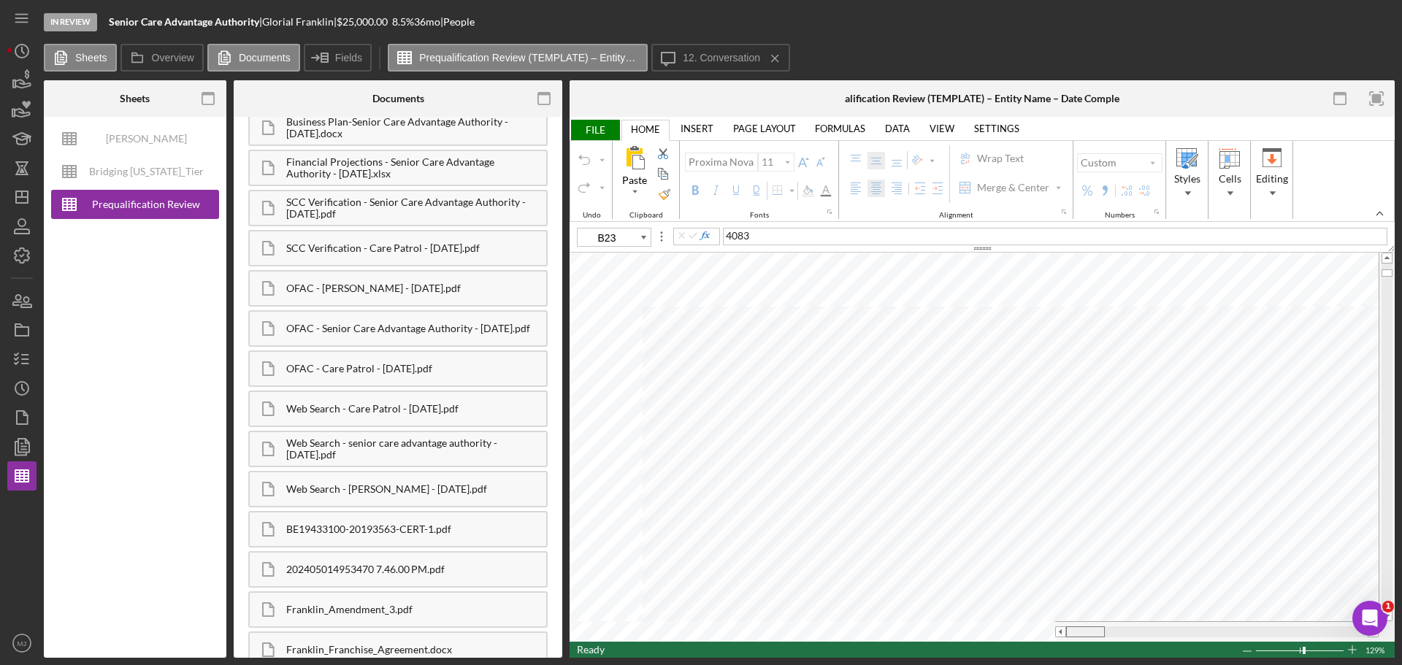
click at [934, 402] on div at bounding box center [1085, 632] width 39 height 11
type input "B23"
click at [591, 156] on button "Undo" at bounding box center [584, 160] width 18 height 18
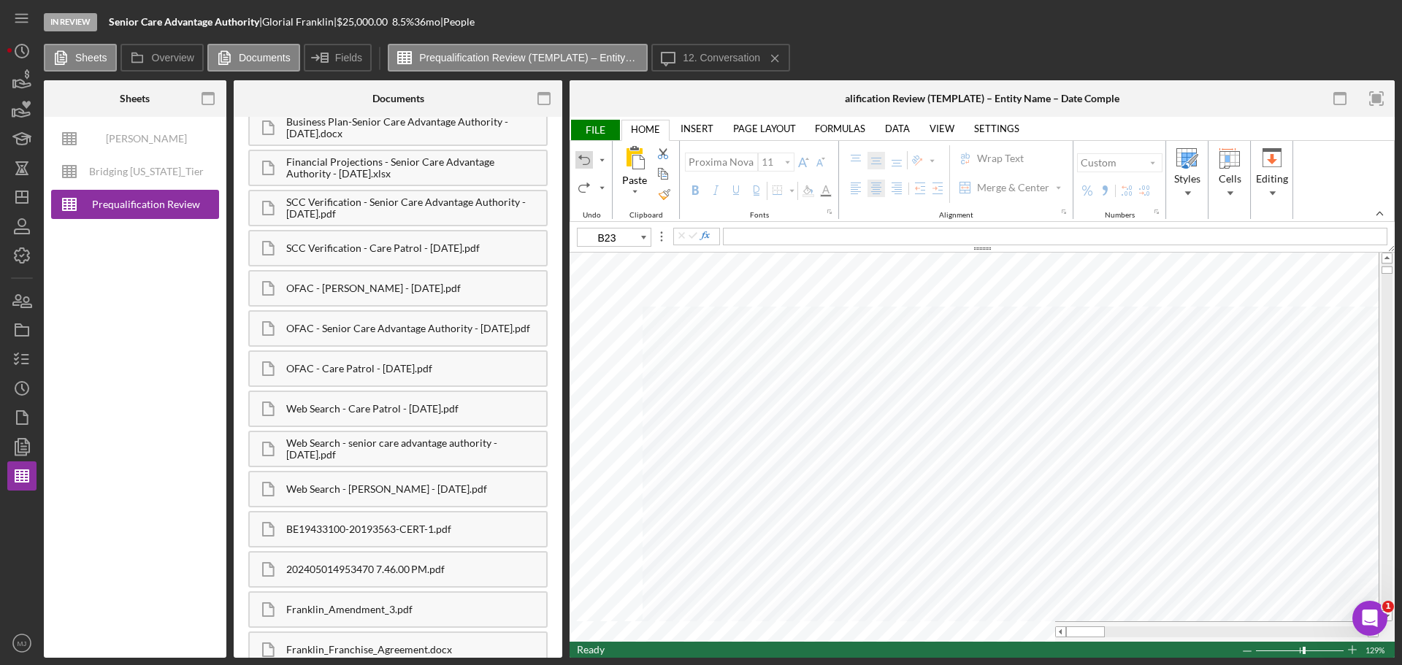
click at [591, 156] on button "Undo" at bounding box center [584, 160] width 18 height 18
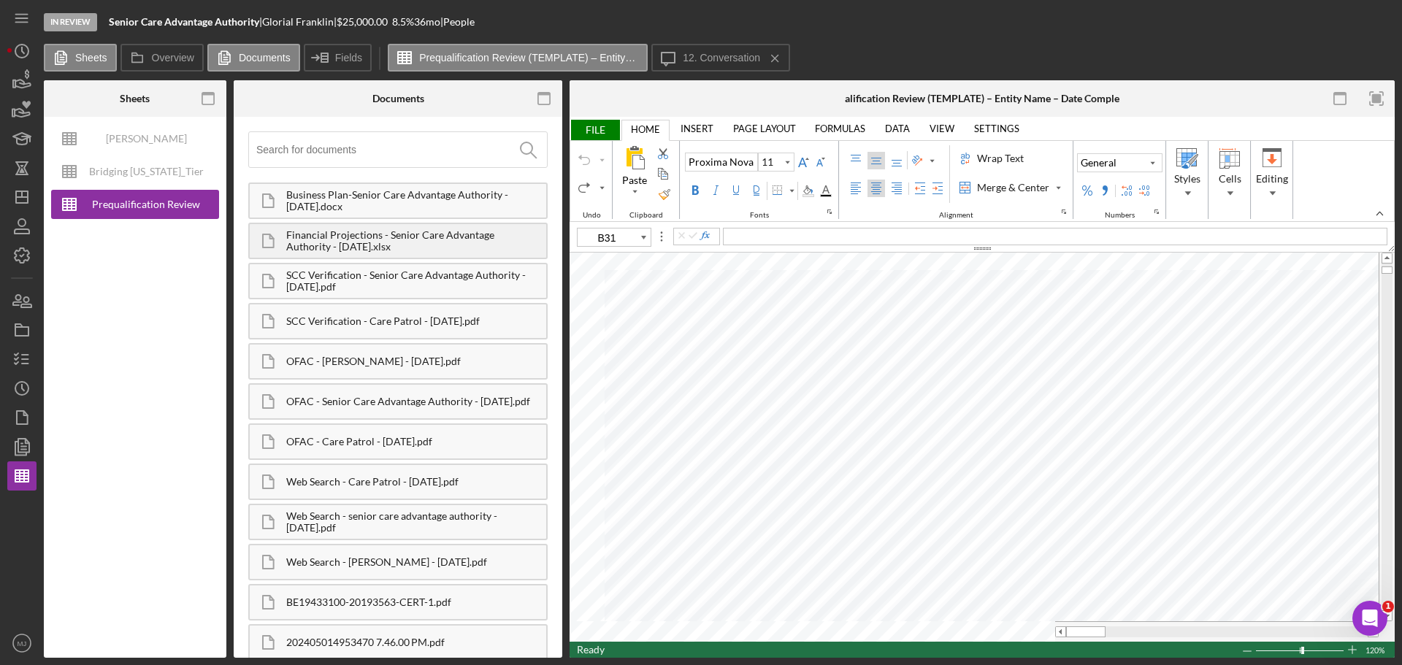
click at [341, 252] on div "Financial Projections - Senior Care Advantage Authority - 5.05.2025.xlsx" at bounding box center [416, 240] width 260 height 23
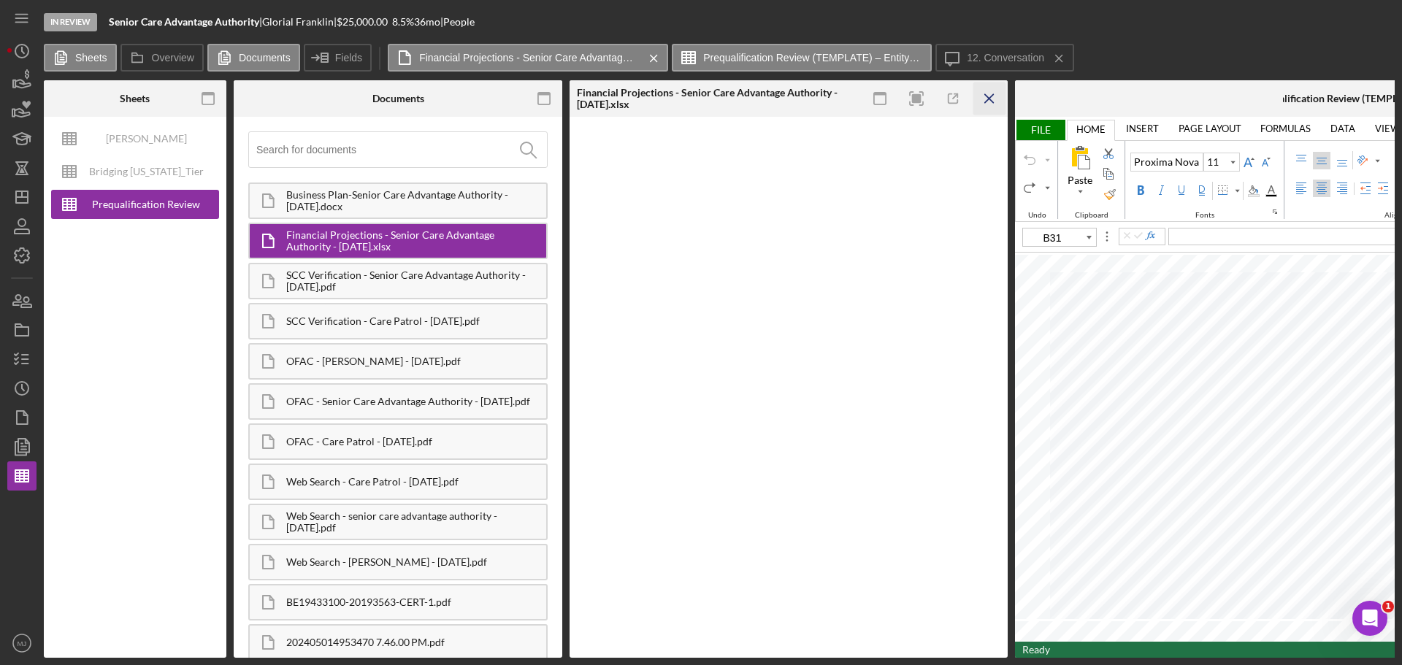
click at [934, 104] on icon "Icon/Menu Close" at bounding box center [990, 99] width 33 height 33
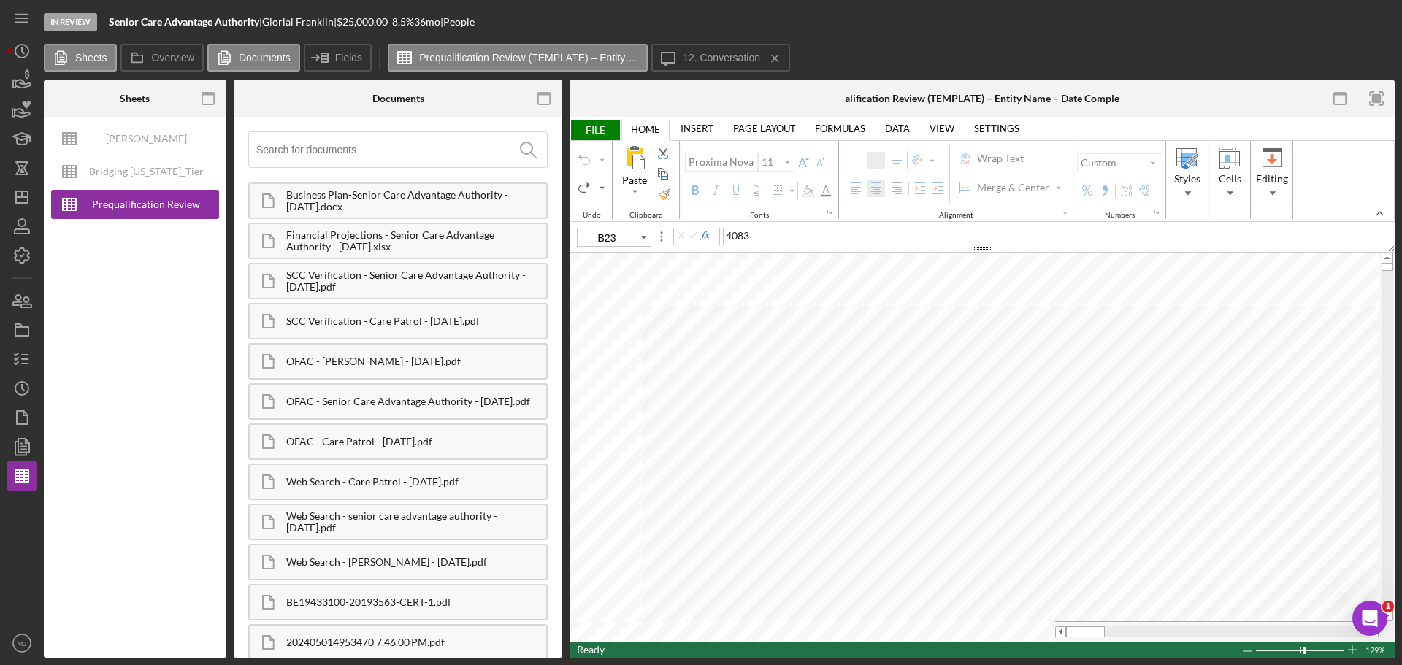
type input "B4"
type input "D6"
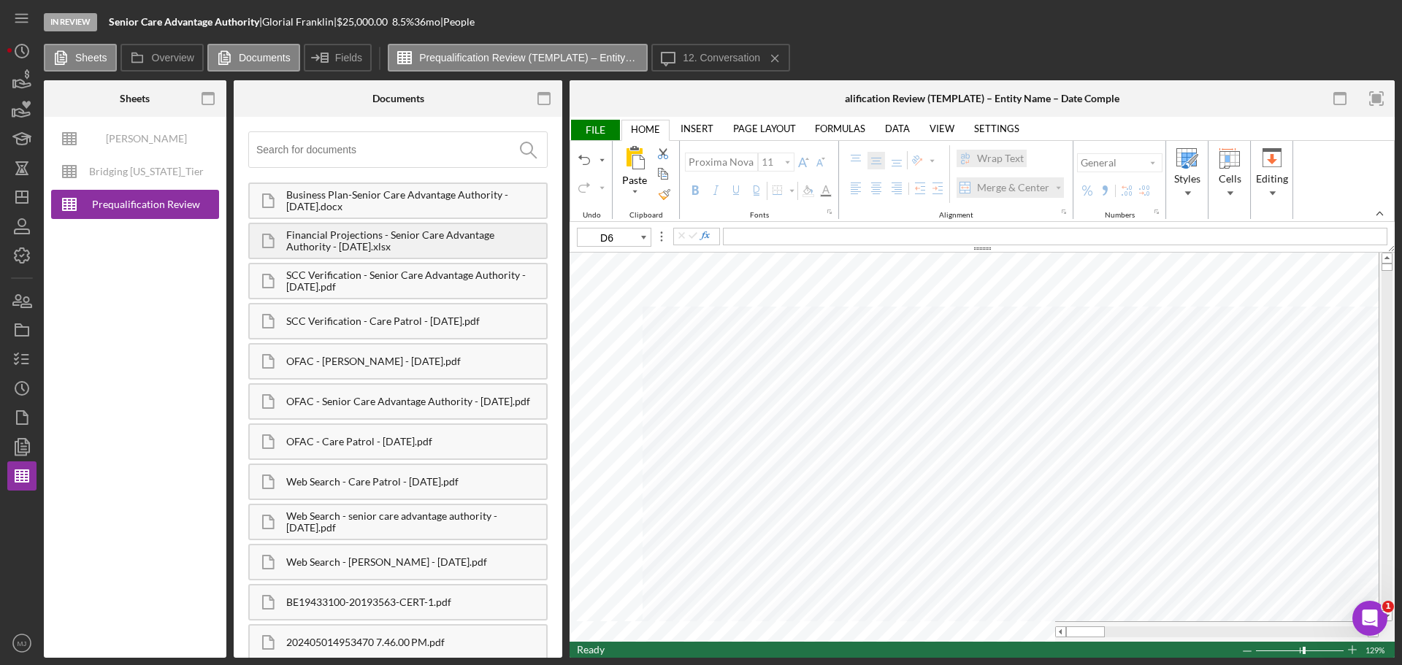
click at [343, 245] on div "Financial Projections - Senior Care Advantage Authority - 5.05.2025.xlsx" at bounding box center [416, 240] width 260 height 23
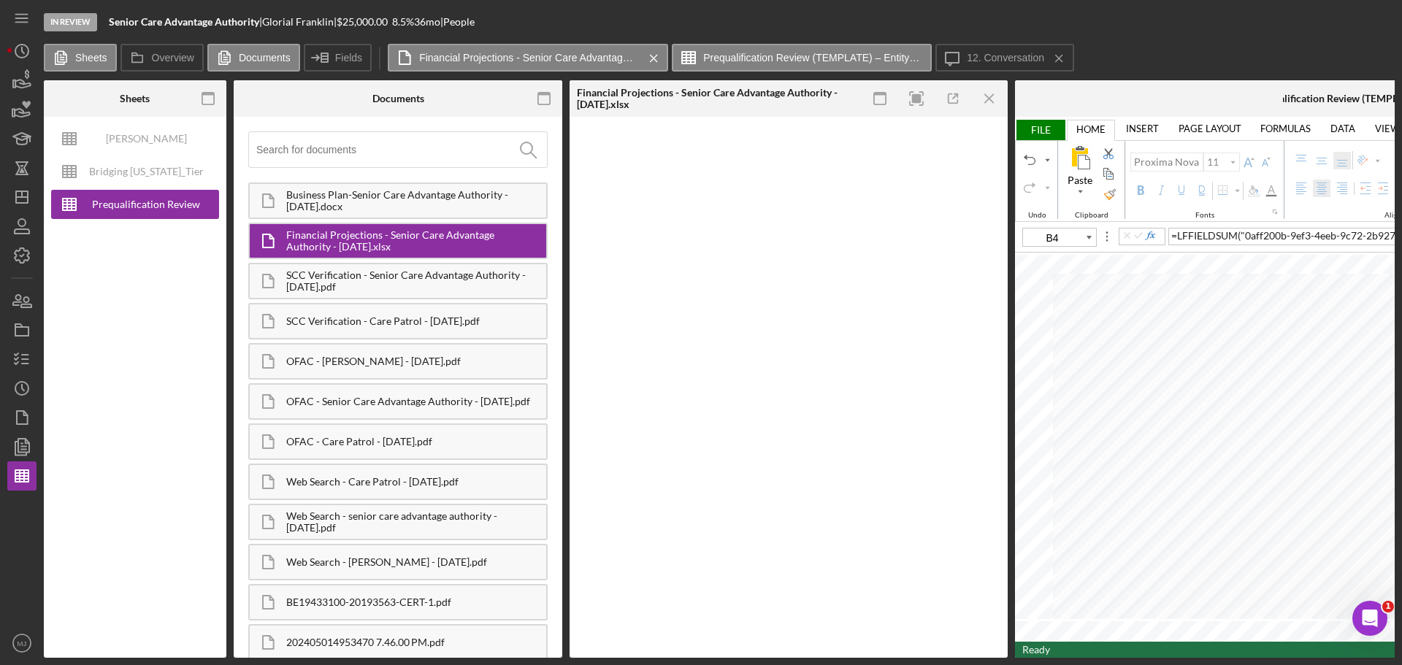
scroll to position [33, 69]
click at [934, 106] on icon "Icon/Menu Close" at bounding box center [990, 99] width 33 height 33
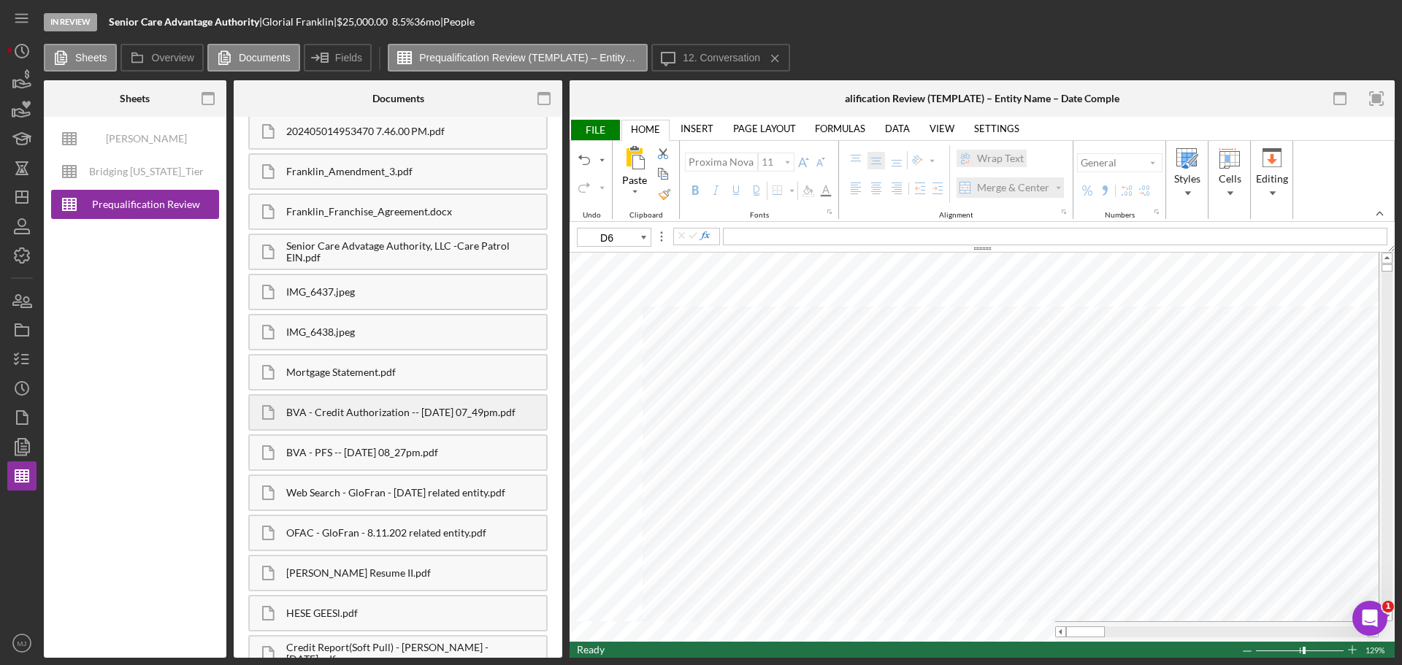
scroll to position [529, 0]
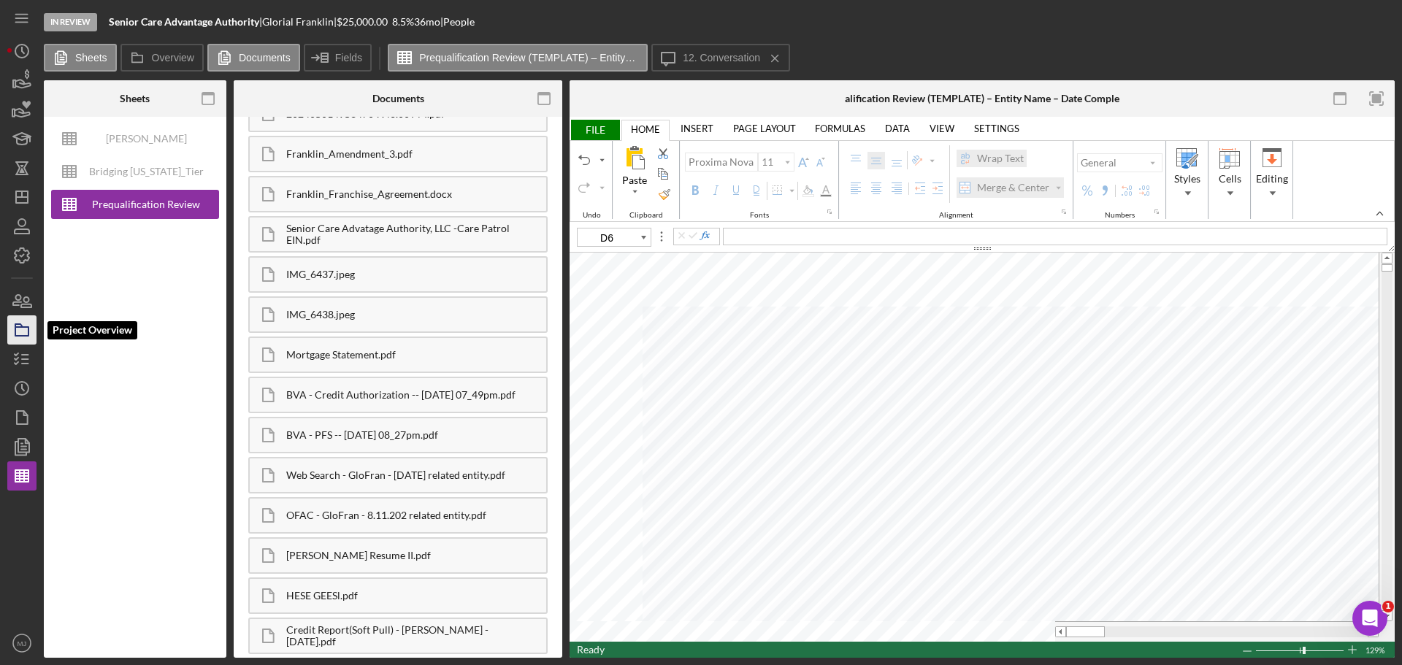
click at [15, 329] on rect "button" at bounding box center [21, 331] width 13 height 9
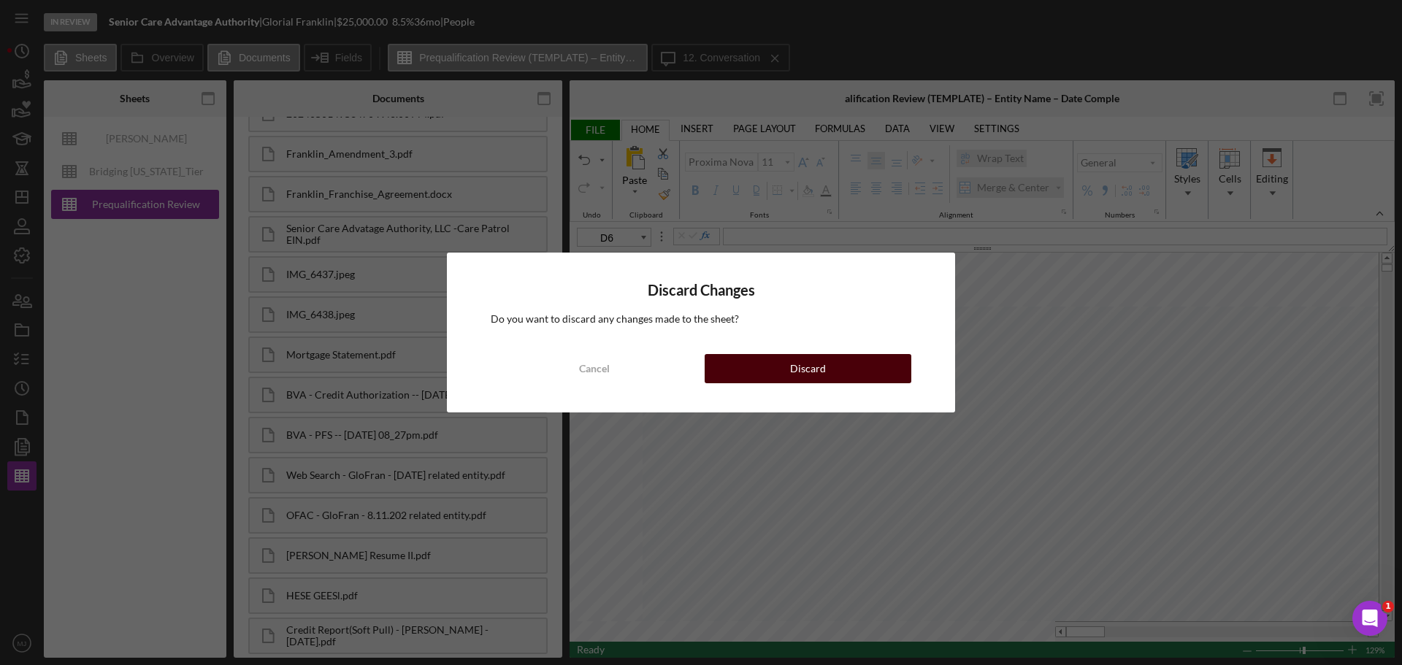
click at [826, 370] on button "Discard" at bounding box center [808, 368] width 207 height 29
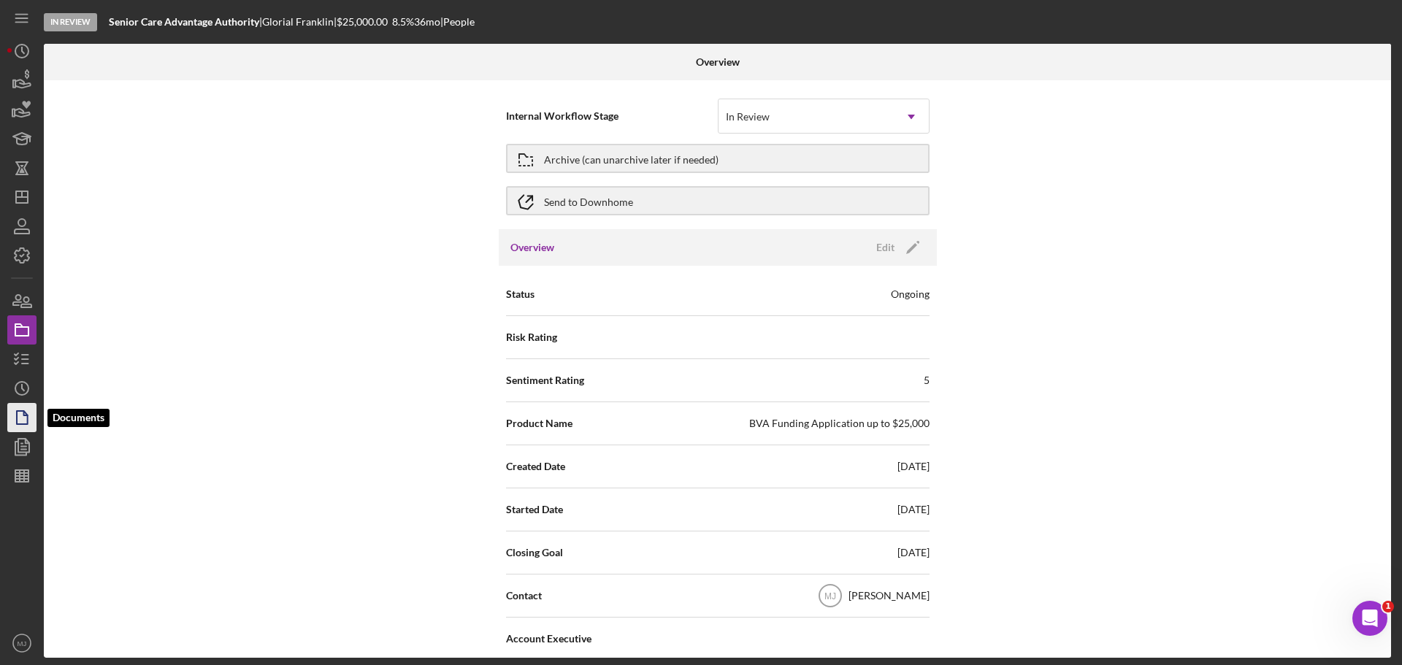
click at [21, 402] on icon "button" at bounding box center [22, 417] width 37 height 37
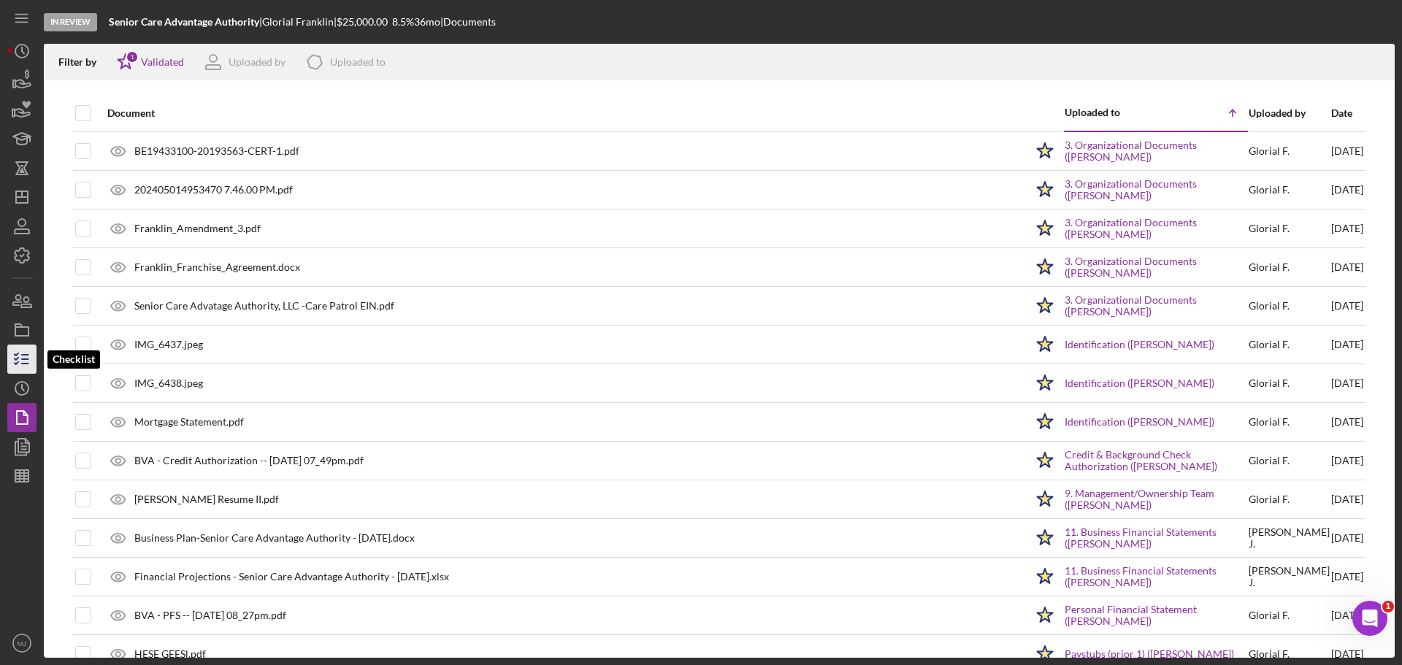
click at [23, 367] on icon "button" at bounding box center [22, 359] width 37 height 37
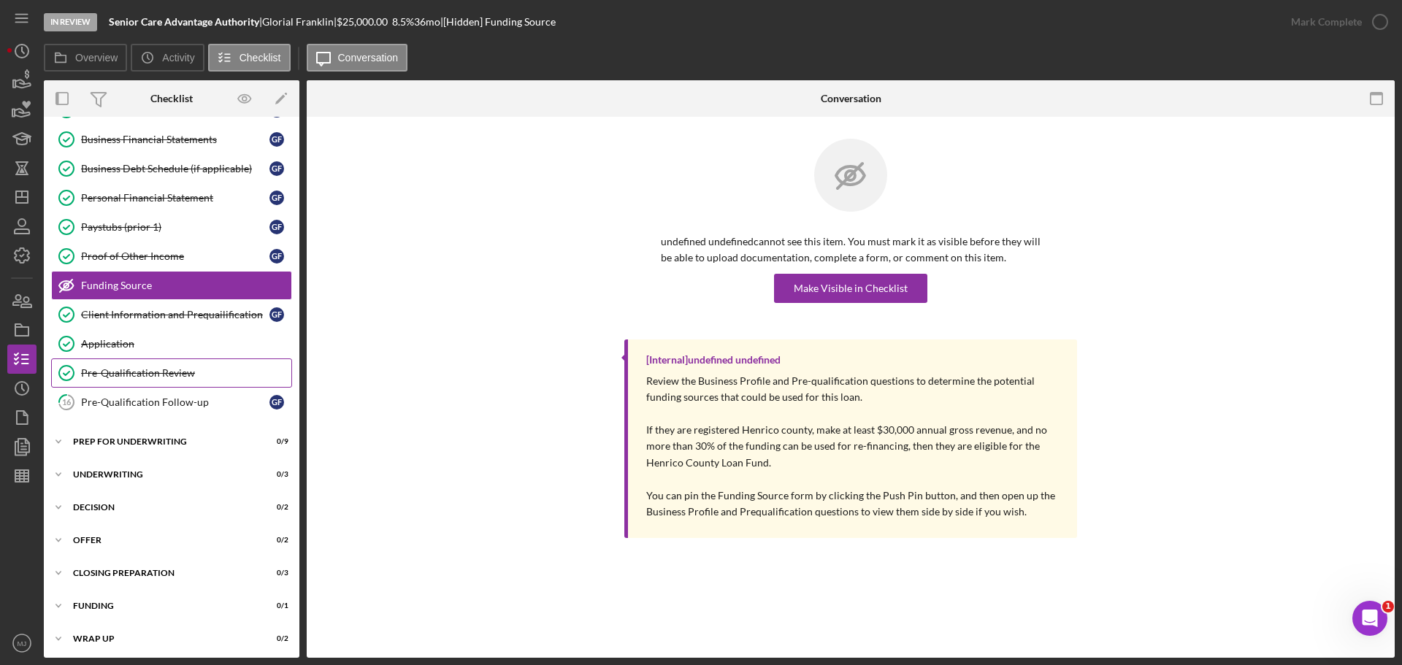
scroll to position [186, 0]
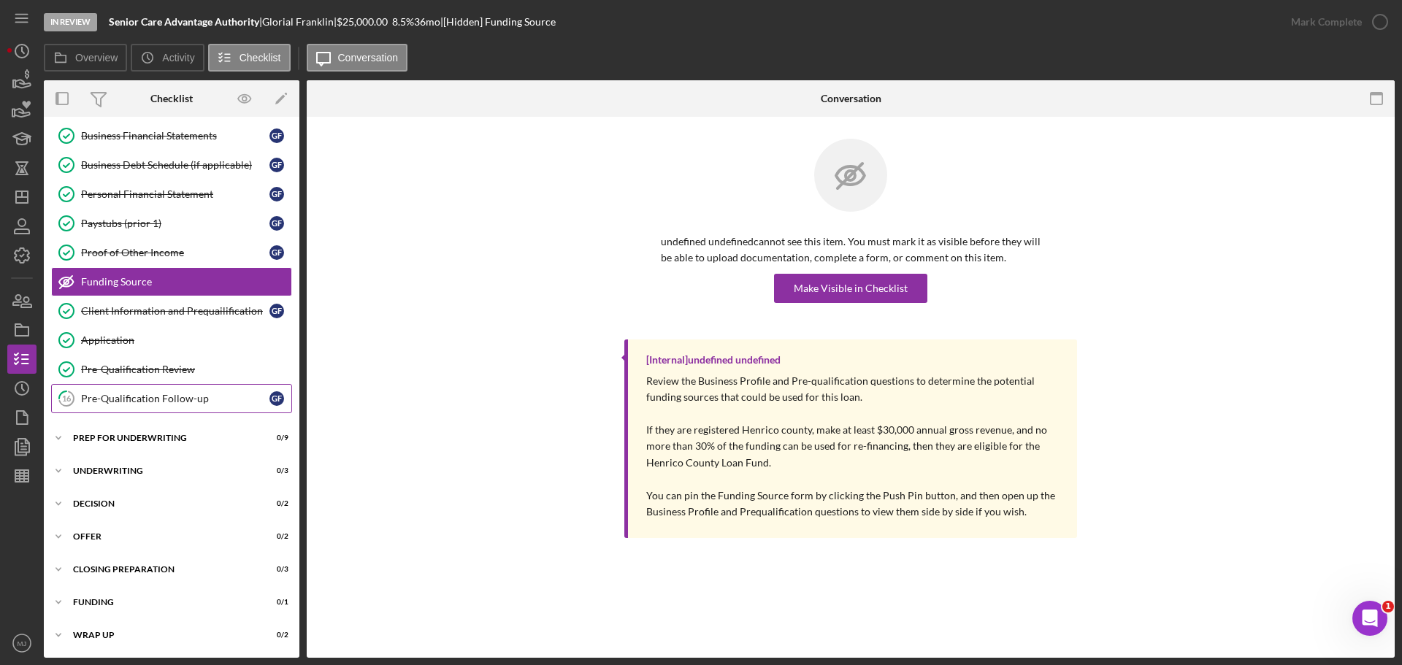
click at [152, 402] on div "Pre-Qualification Follow-up" at bounding box center [175, 399] width 188 height 12
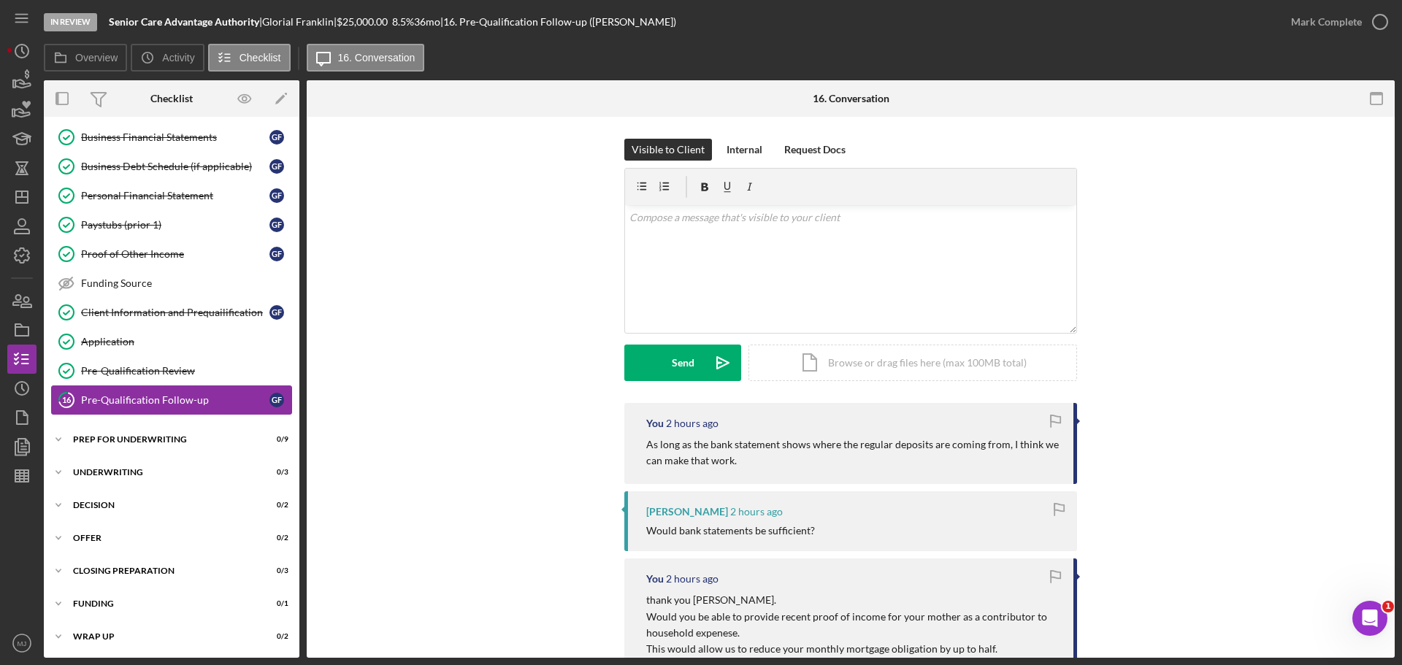
scroll to position [186, 0]
click at [129, 402] on div "Icon/Expander Prep for Underwriting 0 / 9" at bounding box center [172, 438] width 256 height 29
